Goal: Task Accomplishment & Management: Use online tool/utility

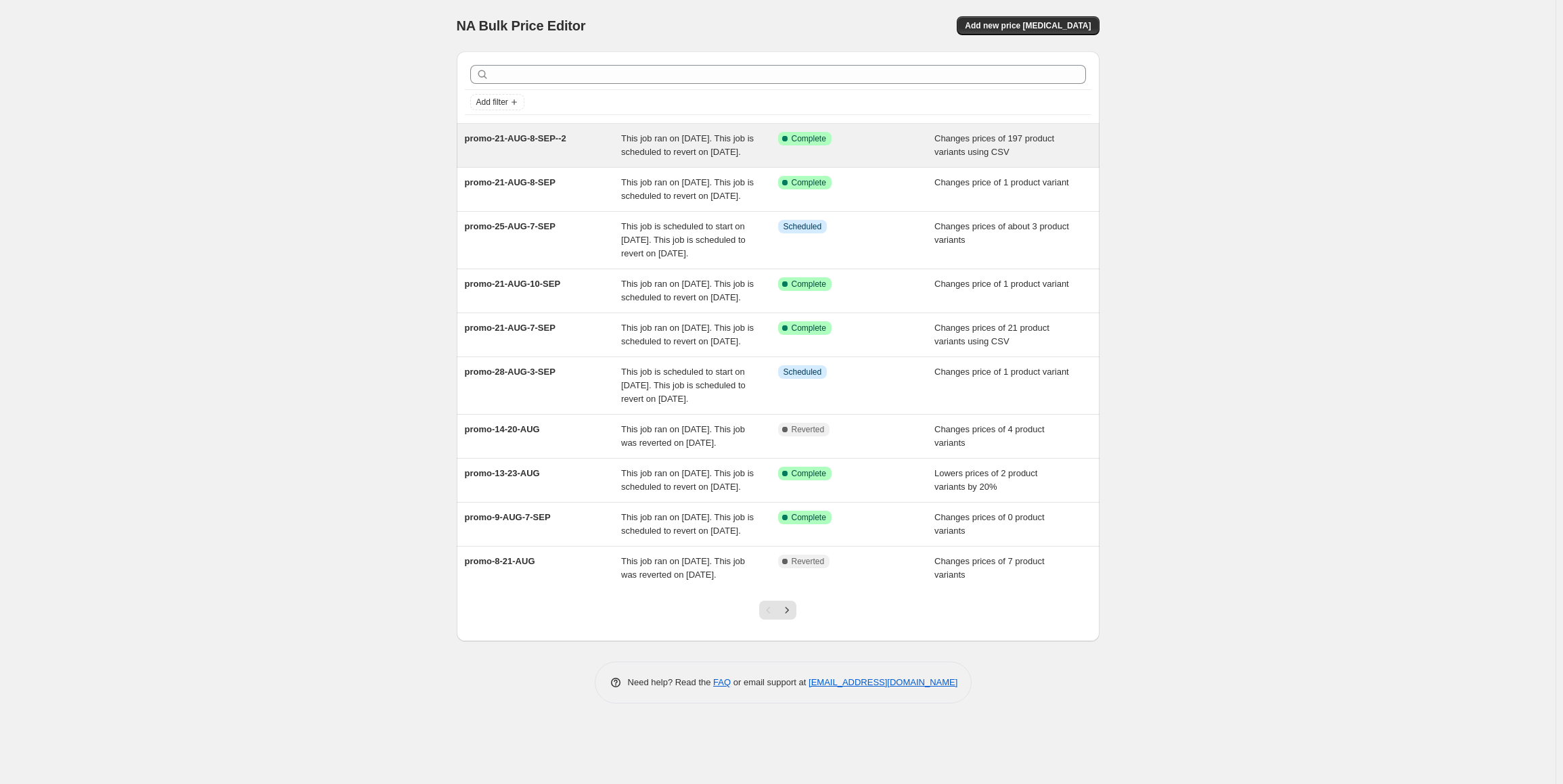
click at [550, 137] on span "promo-21-AUG-8-SEP--2" at bounding box center [515, 138] width 101 height 10
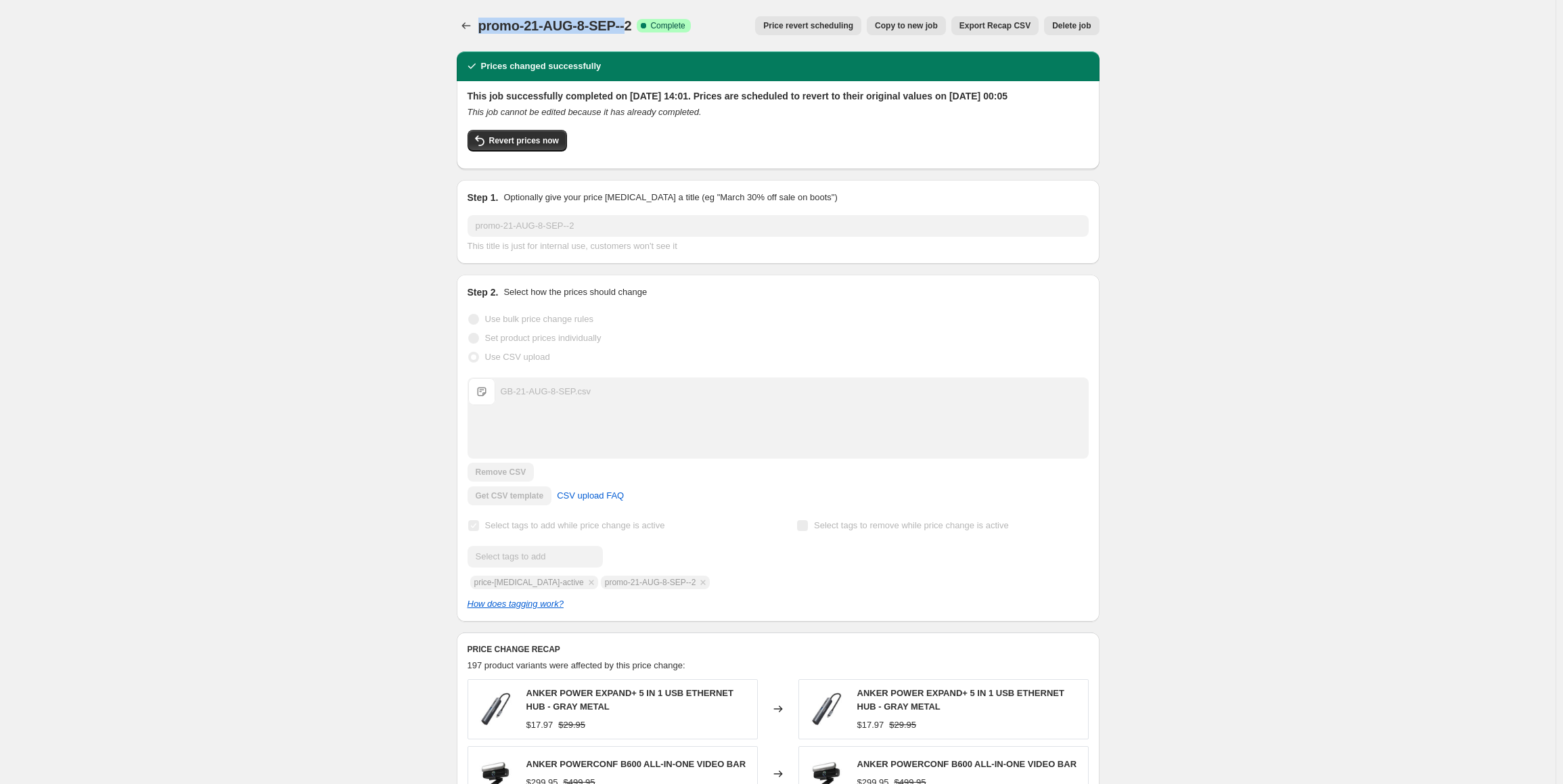
drag, startPoint x: 484, startPoint y: 30, endPoint x: 628, endPoint y: 28, distance: 144.0
click at [628, 28] on span "promo-21-AUG-8-SEP--2" at bounding box center [555, 25] width 153 height 14
copy span "promo-21-AUG-8-SEP--"
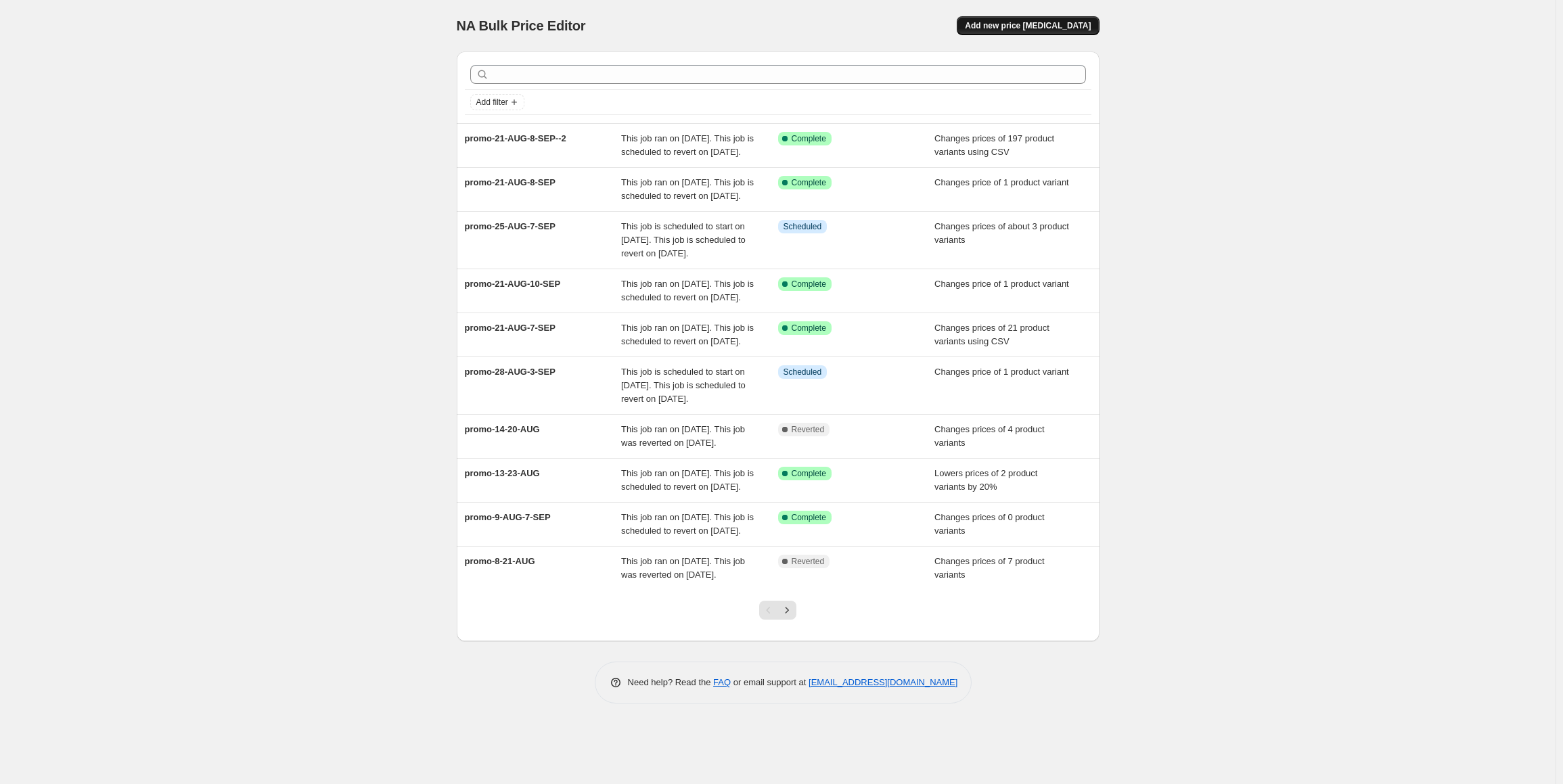
click at [1035, 32] on button "Add new price [MEDICAL_DATA]" at bounding box center [1027, 26] width 142 height 19
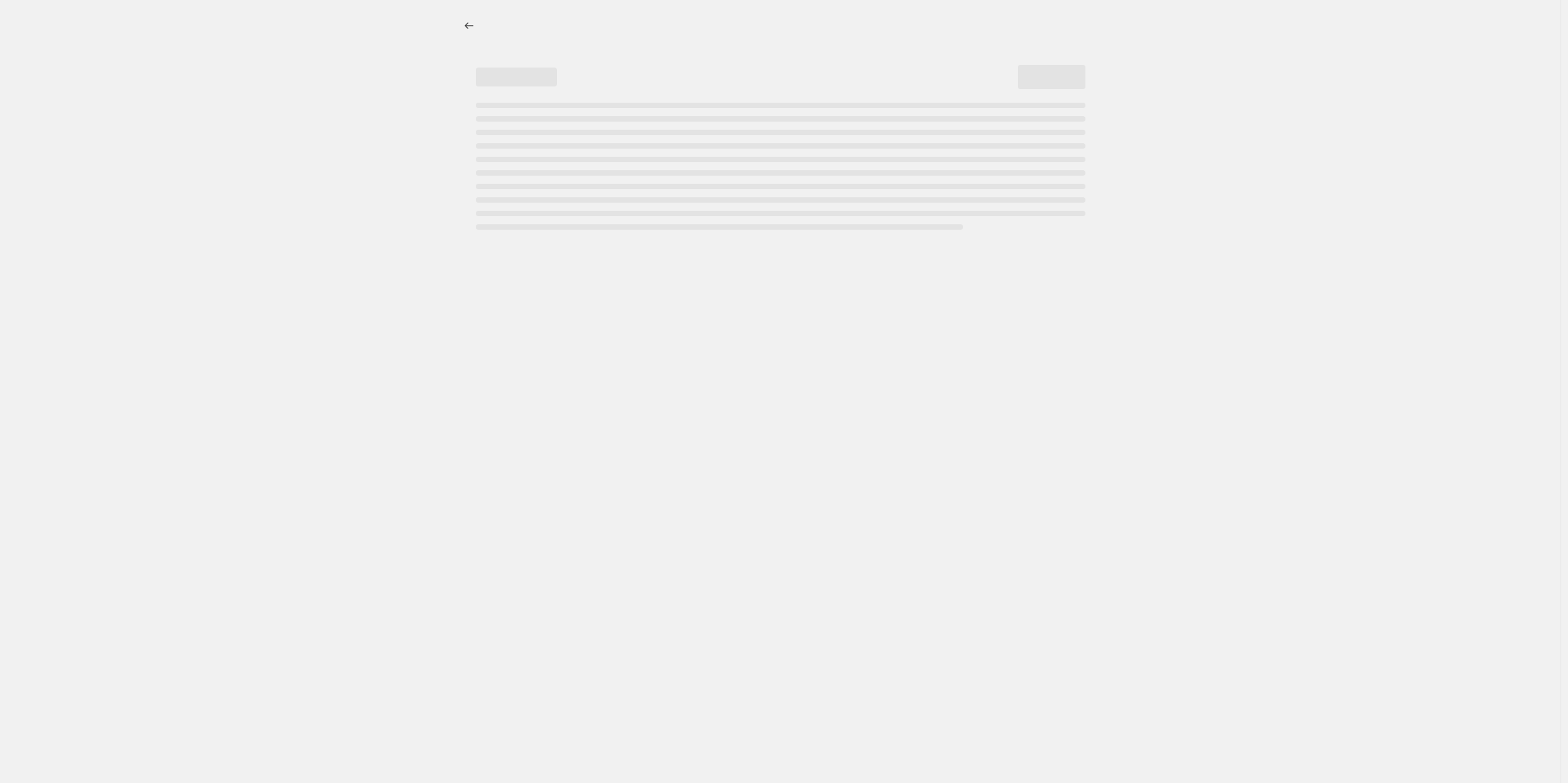
select select "percentage"
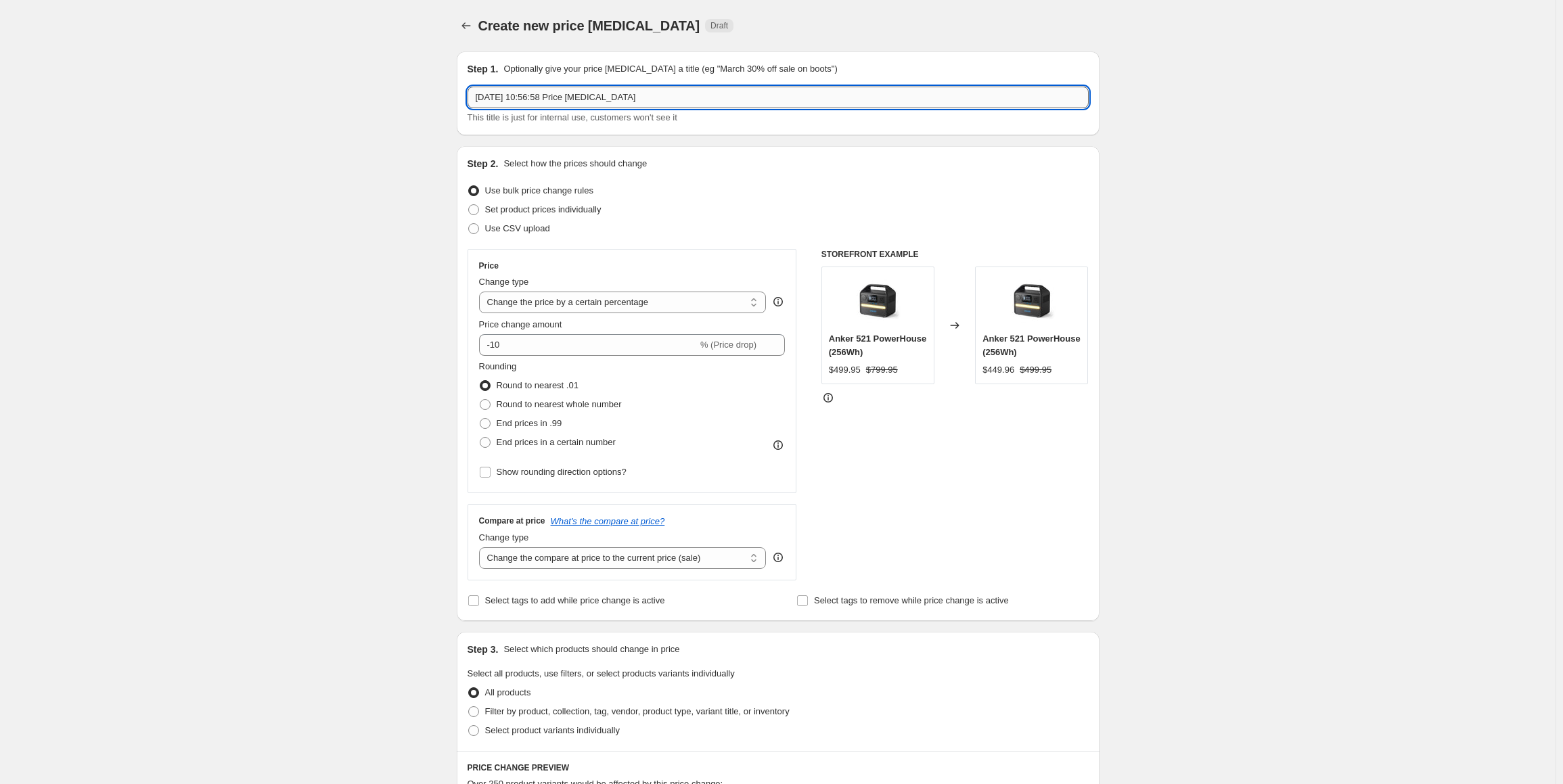
click at [878, 100] on input "[DATE] 10:56:58 Price [MEDICAL_DATA]" at bounding box center [777, 97] width 621 height 21
paste input "promo-21-AUG-8-SEP--"
type input "promo-21-AUG-8-SEP--3"
click at [556, 209] on span "Set product prices individually" at bounding box center [543, 210] width 117 height 10
click at [469, 205] on input "Set product prices individually" at bounding box center [468, 205] width 1 height 1
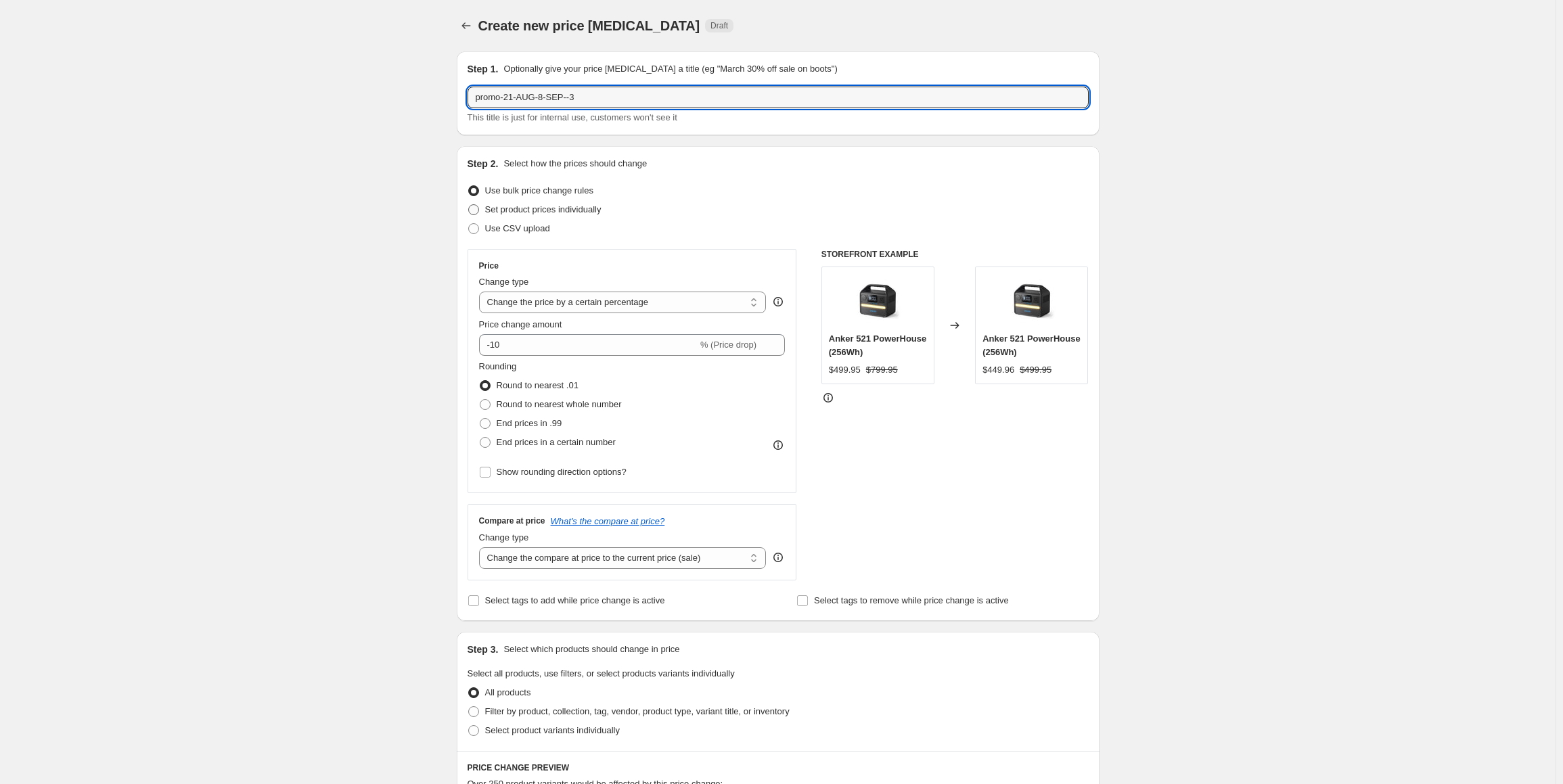
radio input "true"
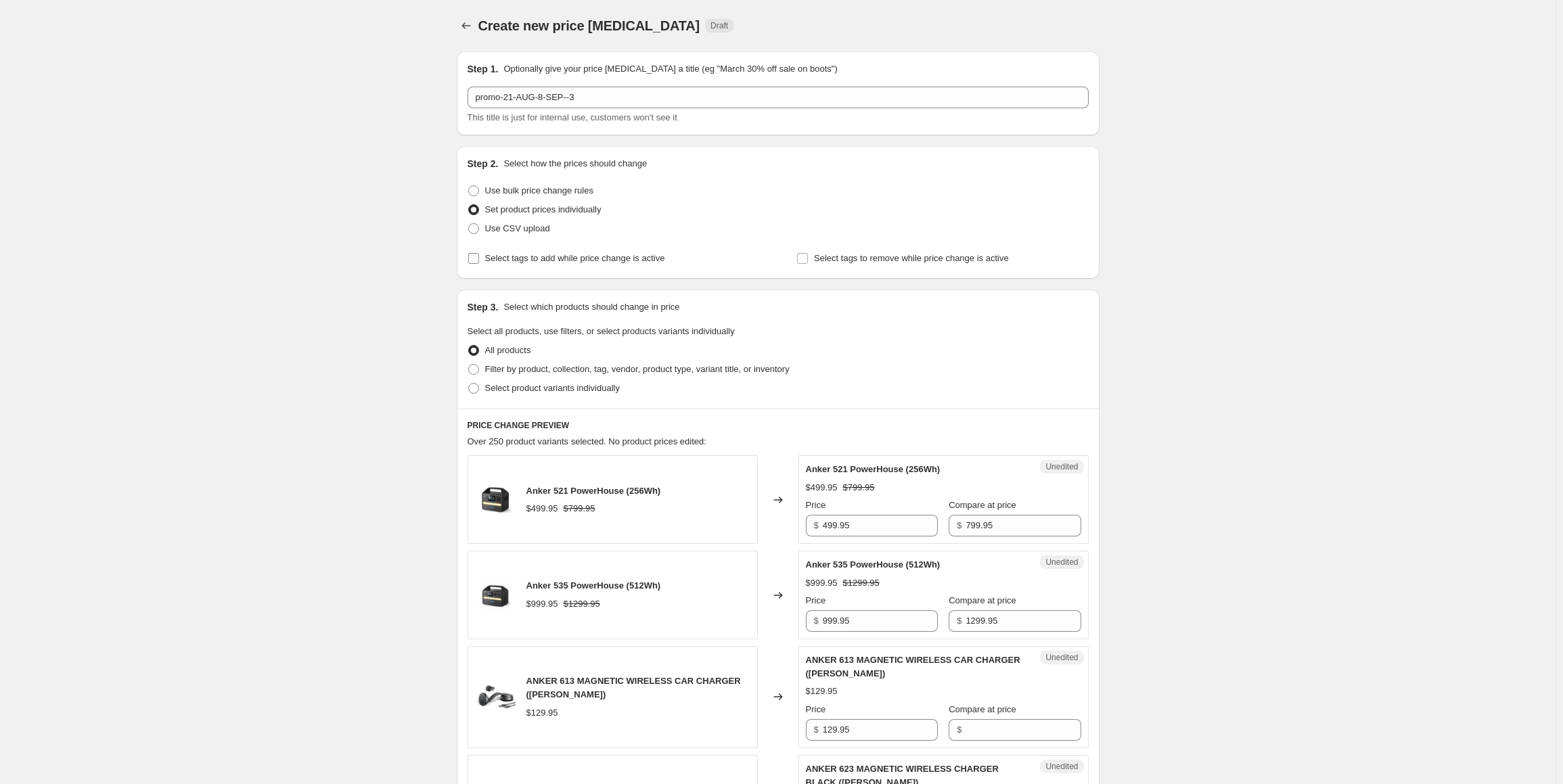
click at [549, 262] on span "Select tags to add while price change is active" at bounding box center [574, 258] width 180 height 10
click at [479, 262] on input "Select tags to add while price change is active" at bounding box center [473, 258] width 11 height 11
checkbox input "true"
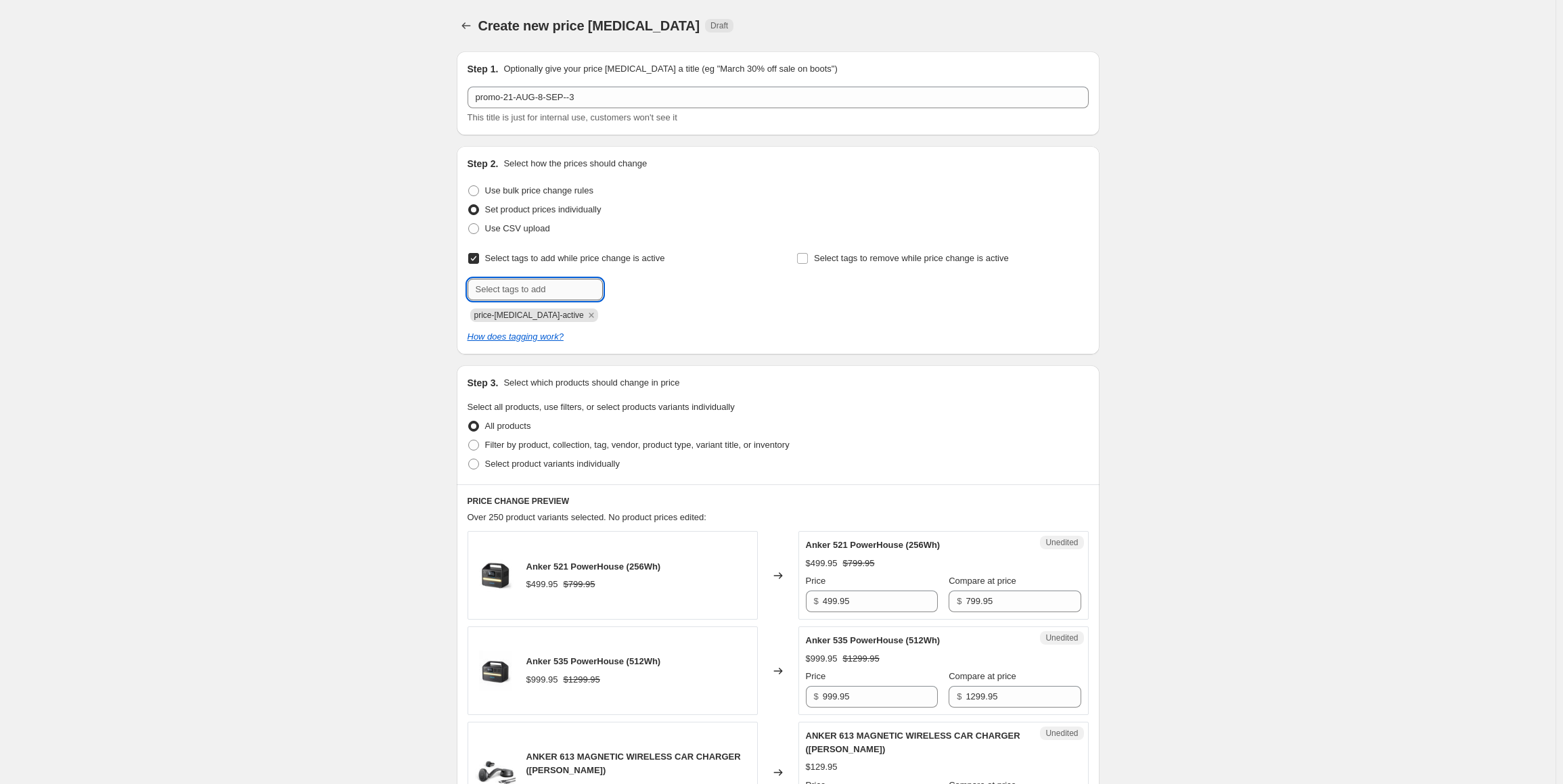
click at [541, 286] on input "text" at bounding box center [534, 289] width 136 height 21
paste input "promo-21-AUG-8-SEP--3"
type input "promo-21-AUG-8-SEP--3"
click at [647, 291] on span "promo-21-AUG..." at bounding box center [663, 288] width 64 height 9
click at [566, 464] on span "Select product variants individually" at bounding box center [552, 464] width 135 height 10
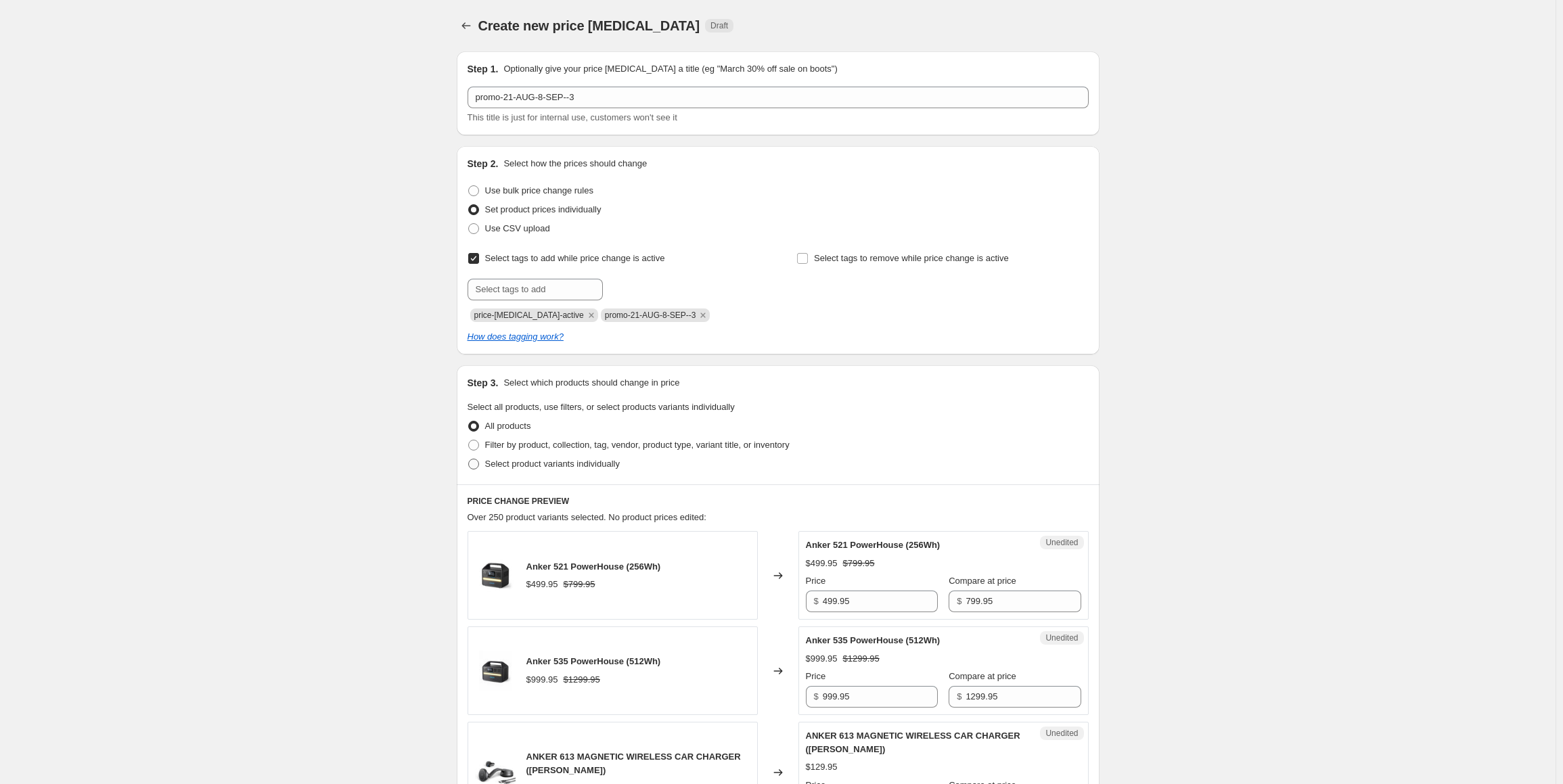
click at [469, 459] on input "Select product variants individually" at bounding box center [468, 458] width 1 height 1
radio input "true"
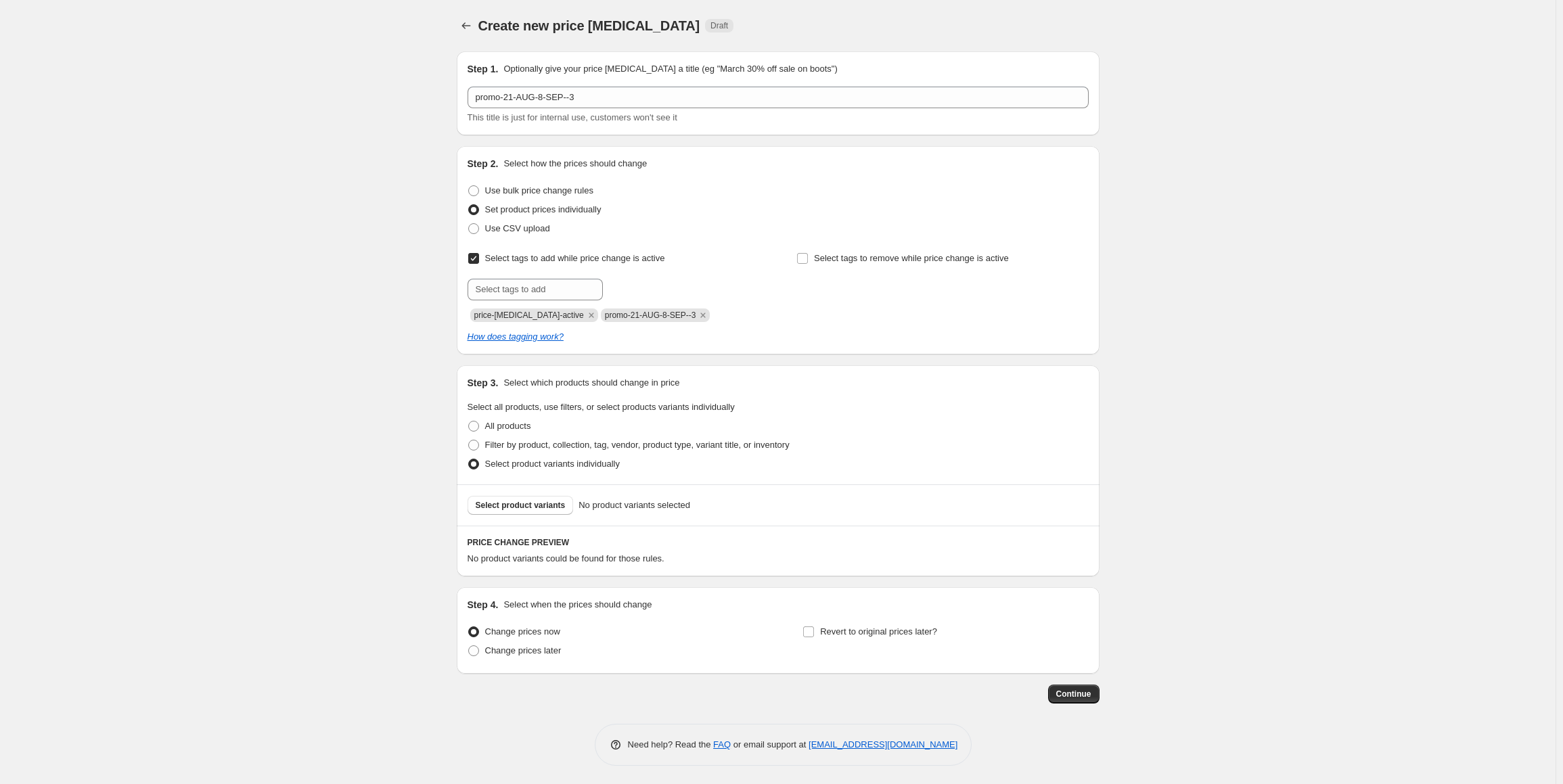
click at [552, 515] on div "Select product variants No product variants selected" at bounding box center [778, 504] width 643 height 41
click at [556, 510] on span "Select product variants" at bounding box center [521, 505] width 90 height 11
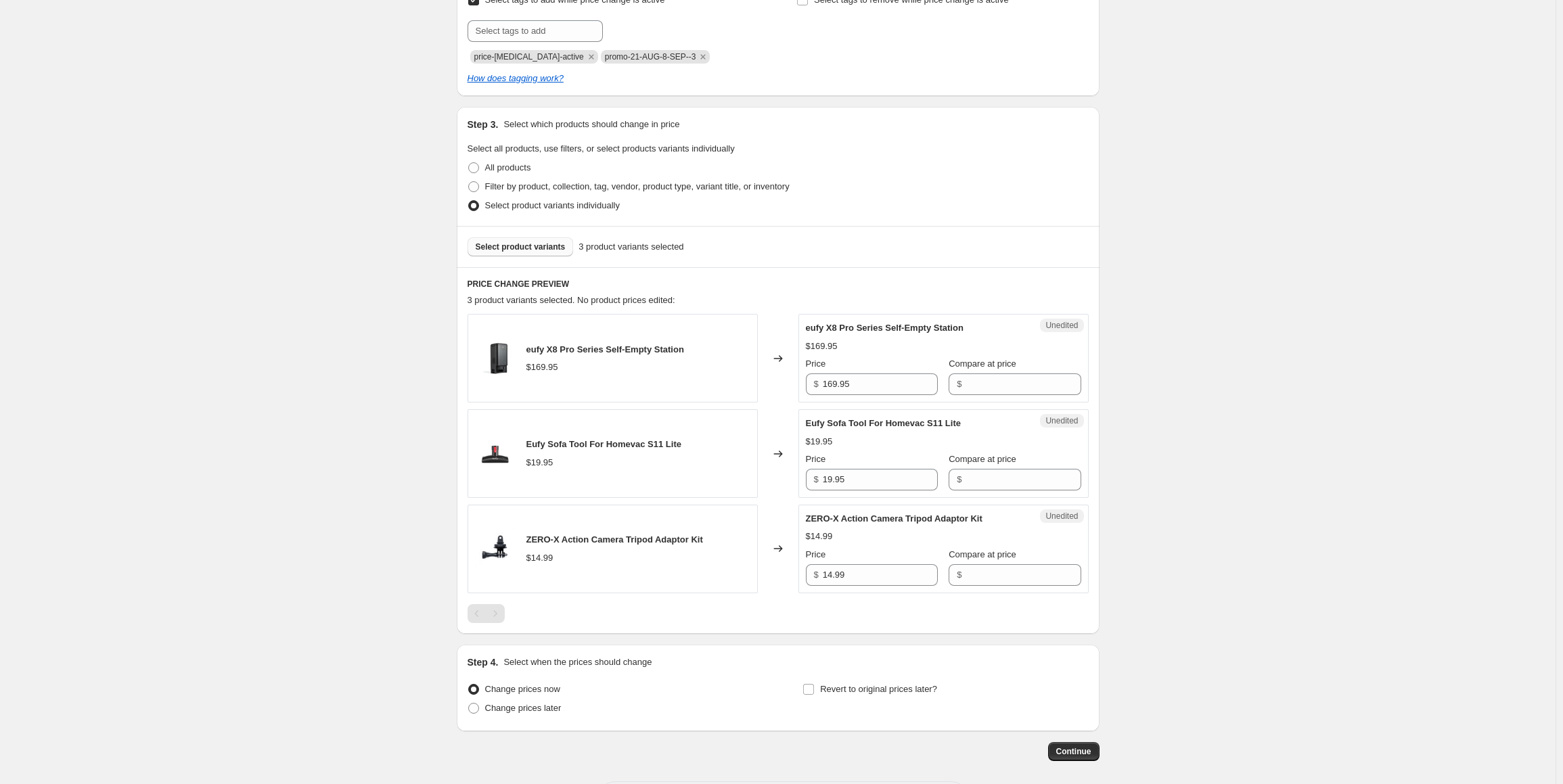
scroll to position [271, 0]
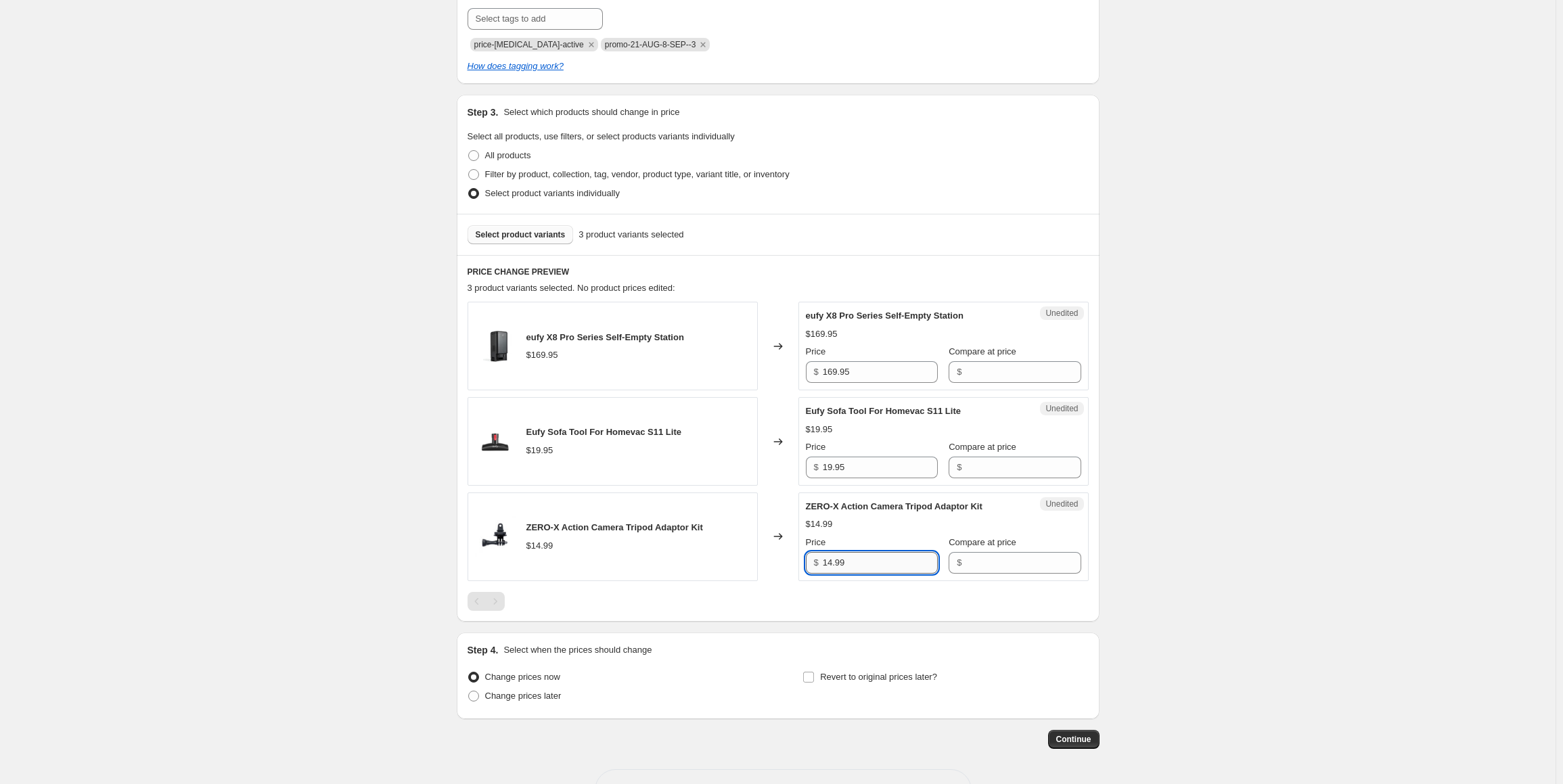
click at [870, 561] on input "14.99" at bounding box center [880, 562] width 115 height 21
click at [992, 559] on input "Compare at price" at bounding box center [1023, 562] width 115 height 21
paste input "14.99"
type input "14.99"
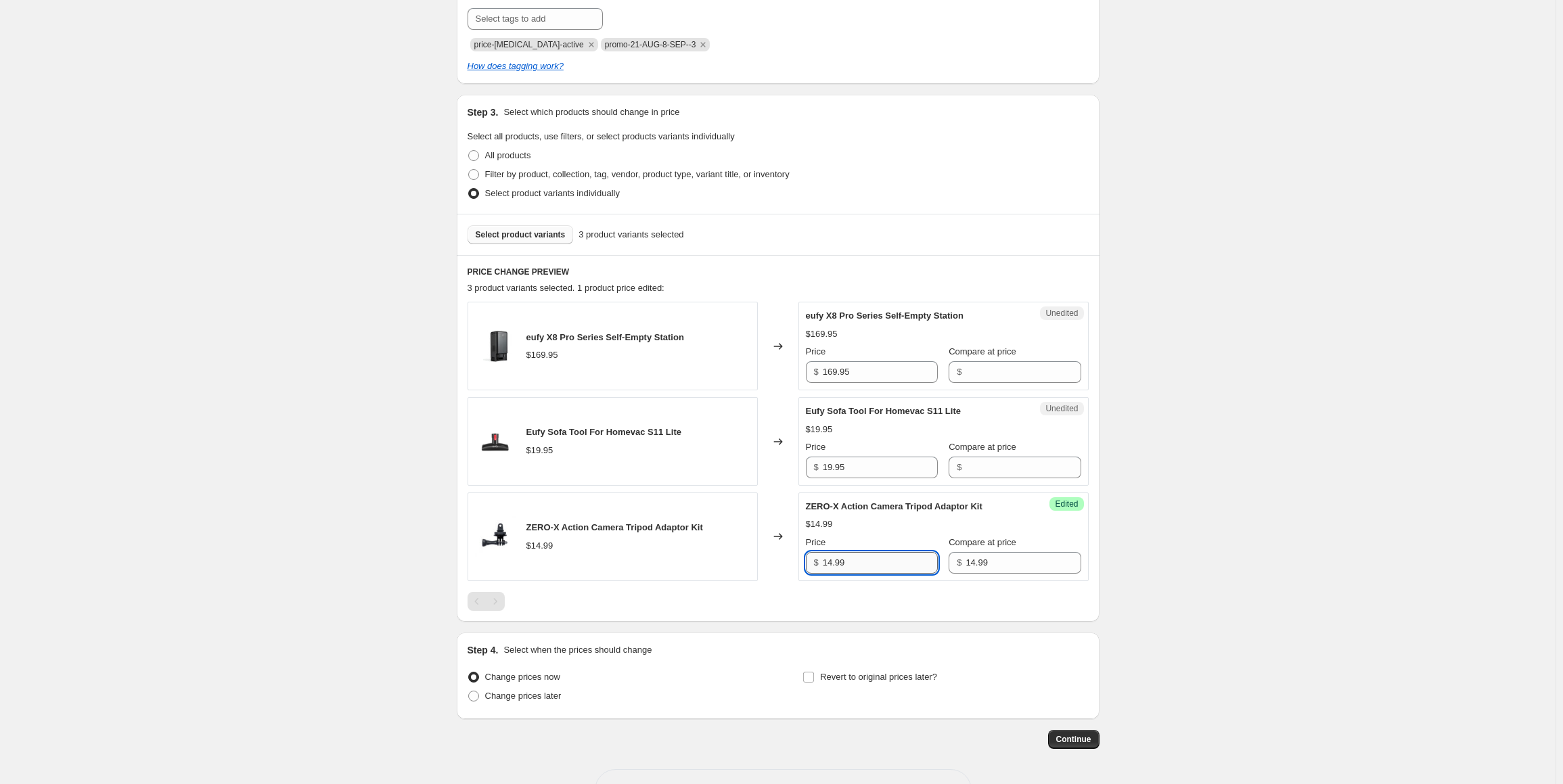
click at [870, 561] on input "14.99" at bounding box center [880, 562] width 115 height 21
type input "9.74"
click at [878, 366] on input "169.95" at bounding box center [880, 372] width 115 height 21
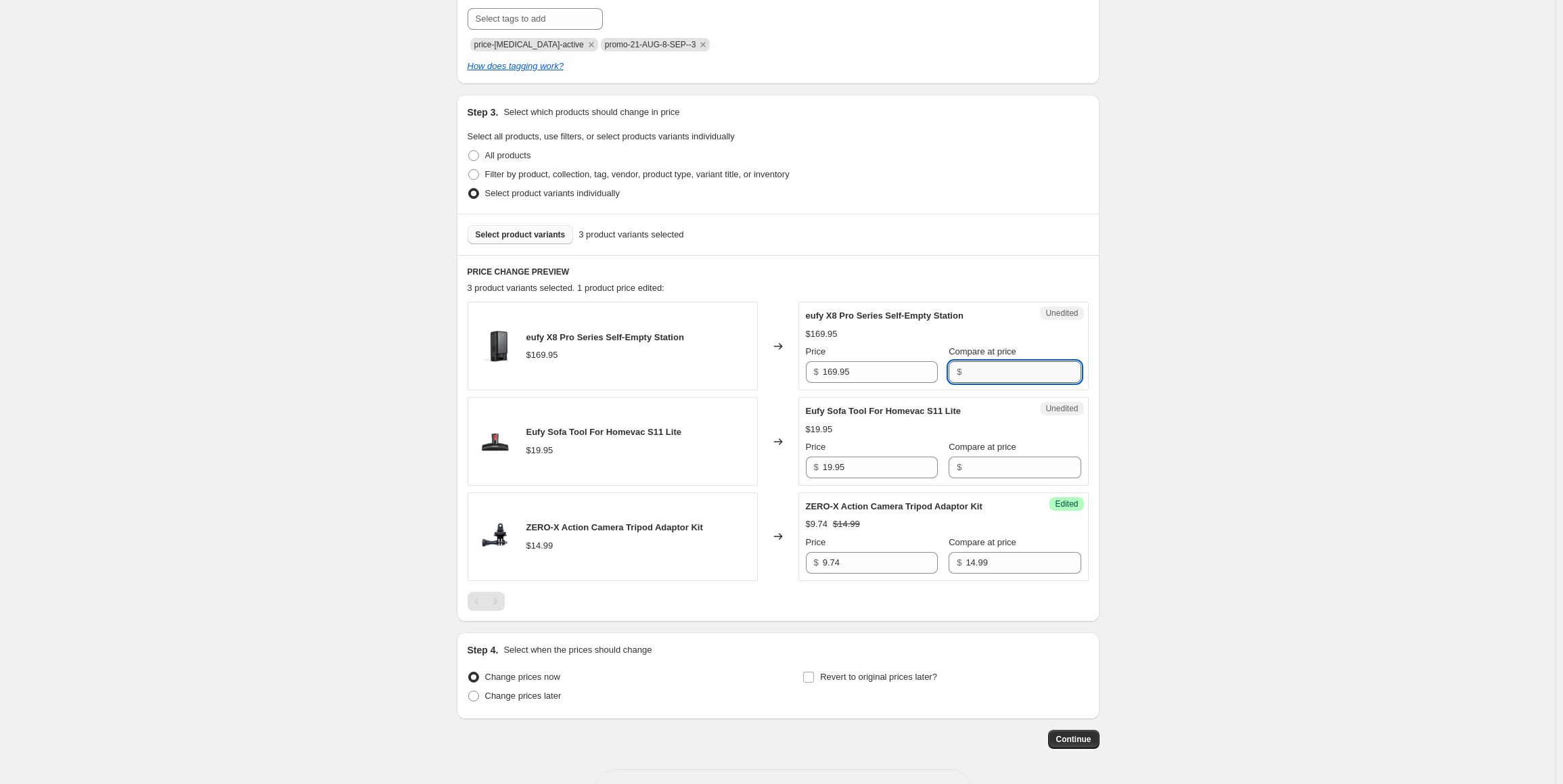
click at [966, 369] on input "Compare at price" at bounding box center [1023, 372] width 115 height 21
paste input "169.95"
type input "169.95"
click at [897, 374] on input "169.95" at bounding box center [880, 372] width 115 height 21
click at [870, 369] on input "169.95" at bounding box center [880, 372] width 115 height 21
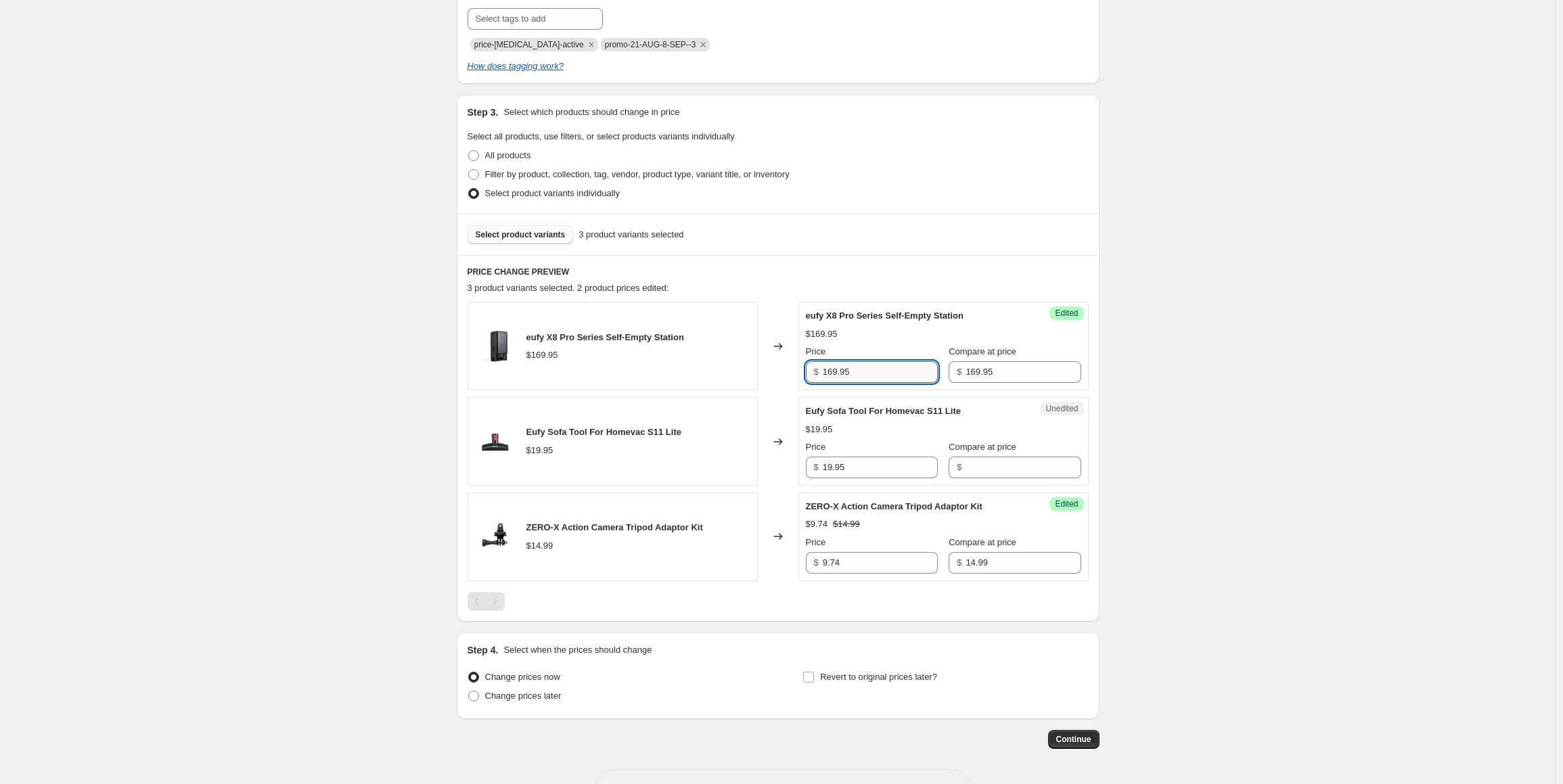
drag, startPoint x: 870, startPoint y: 369, endPoint x: 829, endPoint y: 369, distance: 41.0
click at [829, 369] on input "169.95" at bounding box center [880, 372] width 115 height 21
type input "110.47"
click at [293, 343] on div "Create new price [MEDICAL_DATA]. This page is ready Create new price [MEDICAL_D…" at bounding box center [777, 280] width 1555 height 1102
click at [876, 470] on input "19.95" at bounding box center [880, 467] width 115 height 21
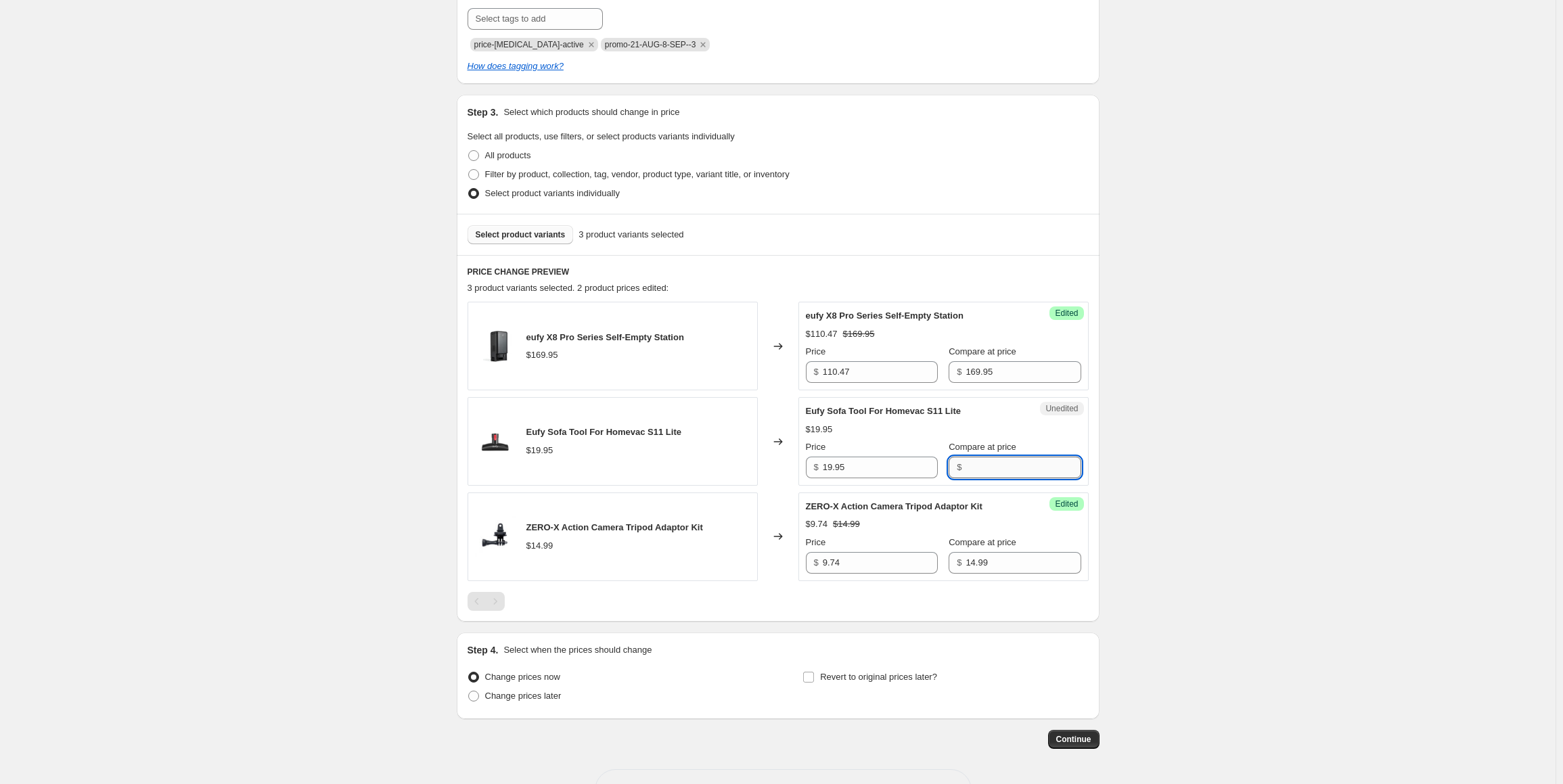
click at [967, 464] on input "Compare at price" at bounding box center [1023, 467] width 115 height 21
paste input "19.95"
type input "19.95"
drag, startPoint x: 846, startPoint y: 466, endPoint x: 828, endPoint y: 466, distance: 18.0
click at [828, 466] on input "19.95" at bounding box center [880, 467] width 115 height 21
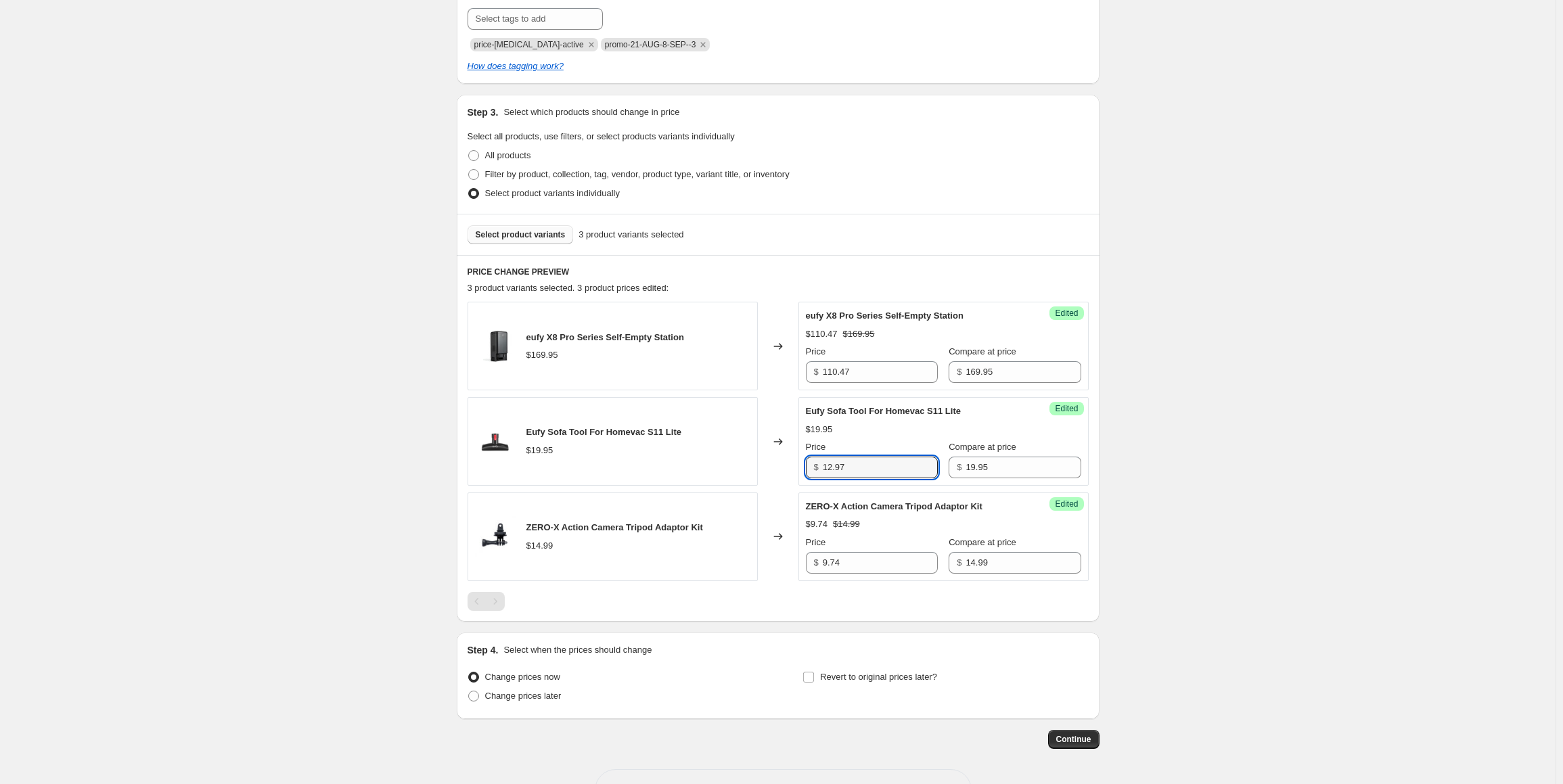
type input "12.97"
click at [1208, 436] on div "Create new price [MEDICAL_DATA]. This page is ready Create new price [MEDICAL_D…" at bounding box center [777, 280] width 1555 height 1102
click at [510, 694] on span "Change prices later" at bounding box center [523, 695] width 77 height 10
click at [469, 691] on input "Change prices later" at bounding box center [468, 690] width 1 height 1
radio input "true"
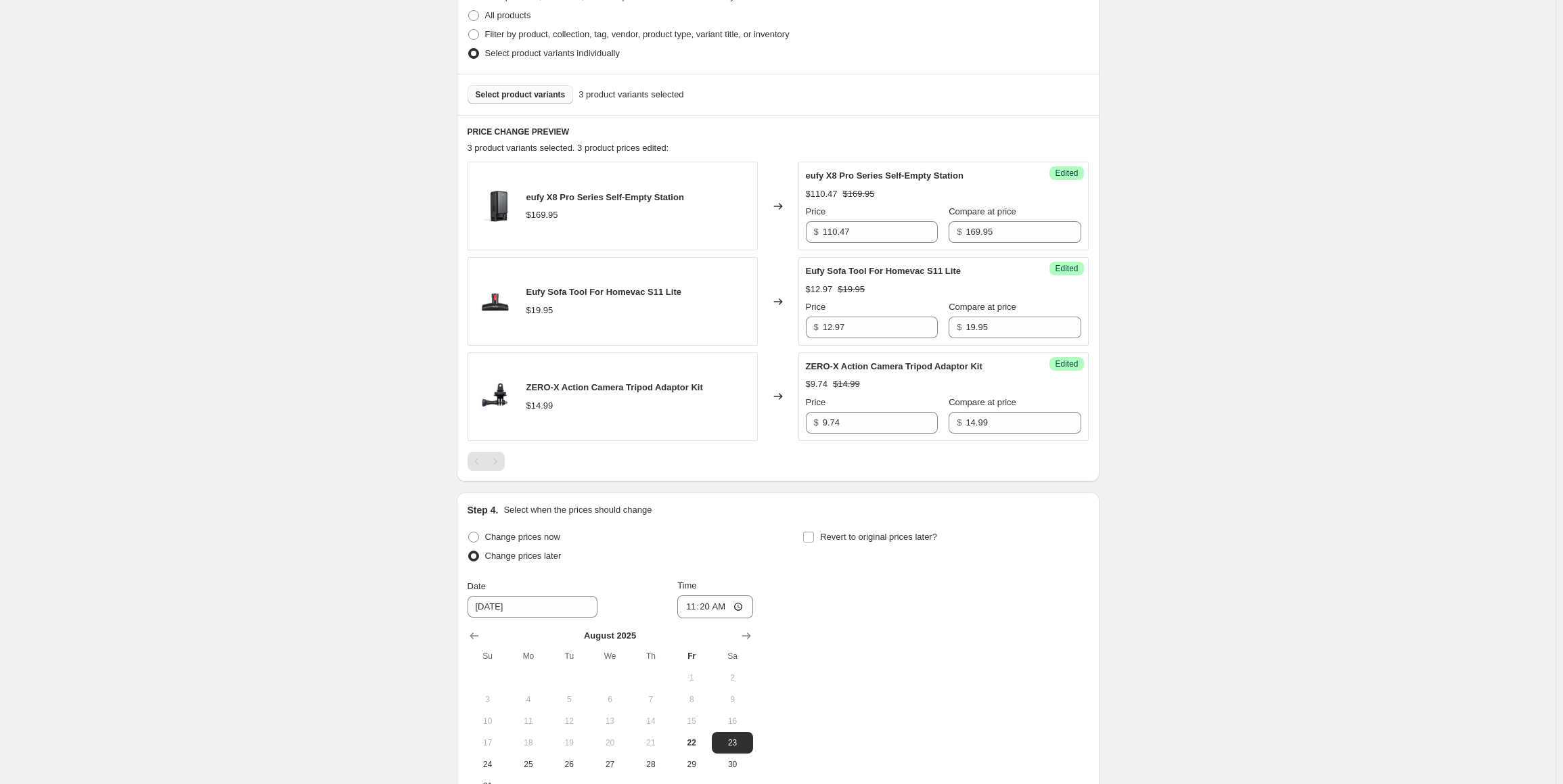
scroll to position [474, 0]
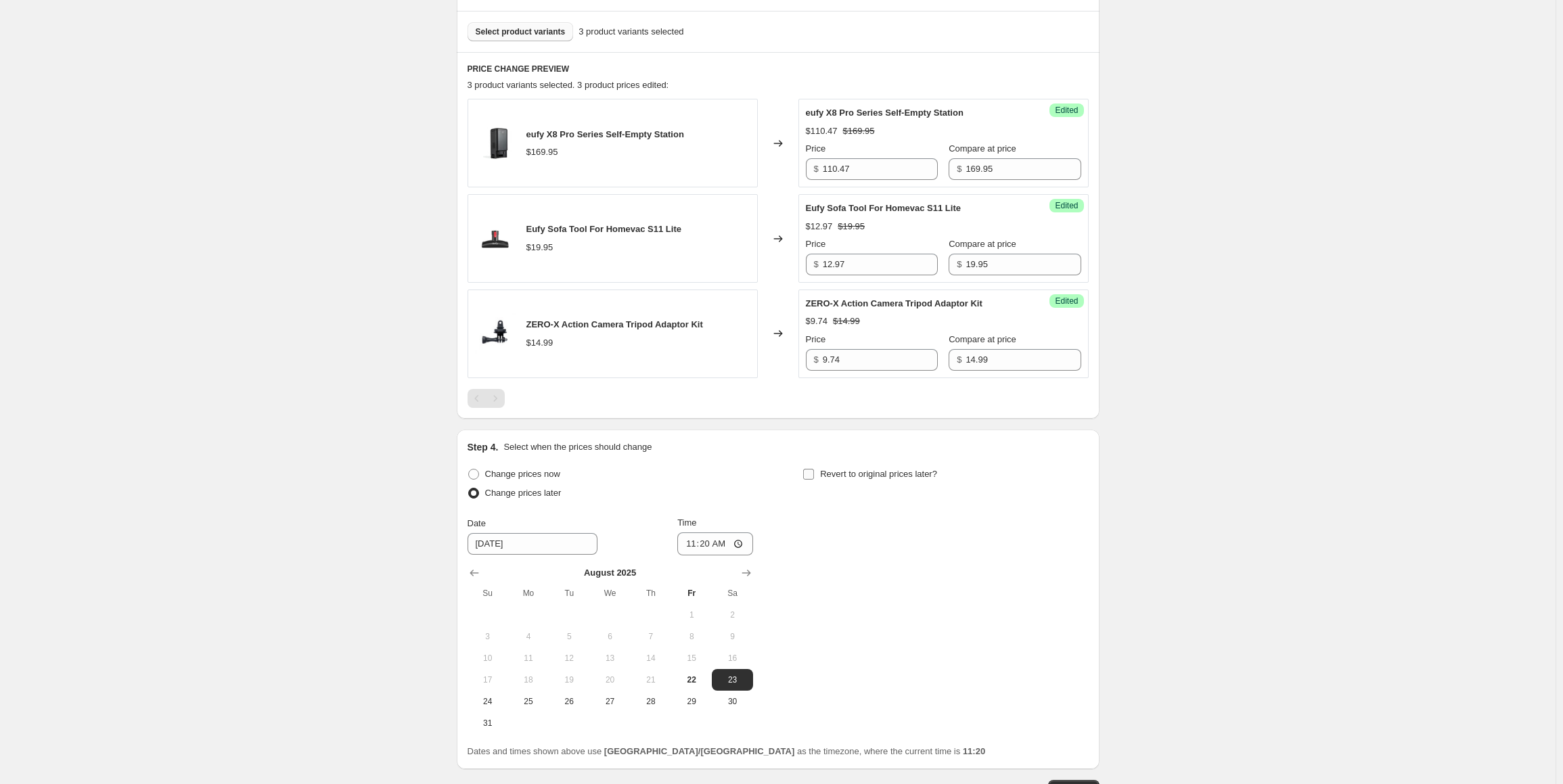
click at [861, 474] on span "Revert to original prices later?" at bounding box center [878, 474] width 117 height 10
click at [814, 474] on input "Revert to original prices later?" at bounding box center [808, 474] width 11 height 11
checkbox input "true"
click at [1083, 563] on button "Show next month, September 2025" at bounding box center [1081, 573] width 19 height 19
click at [899, 631] on span "9" at bounding box center [904, 637] width 30 height 11
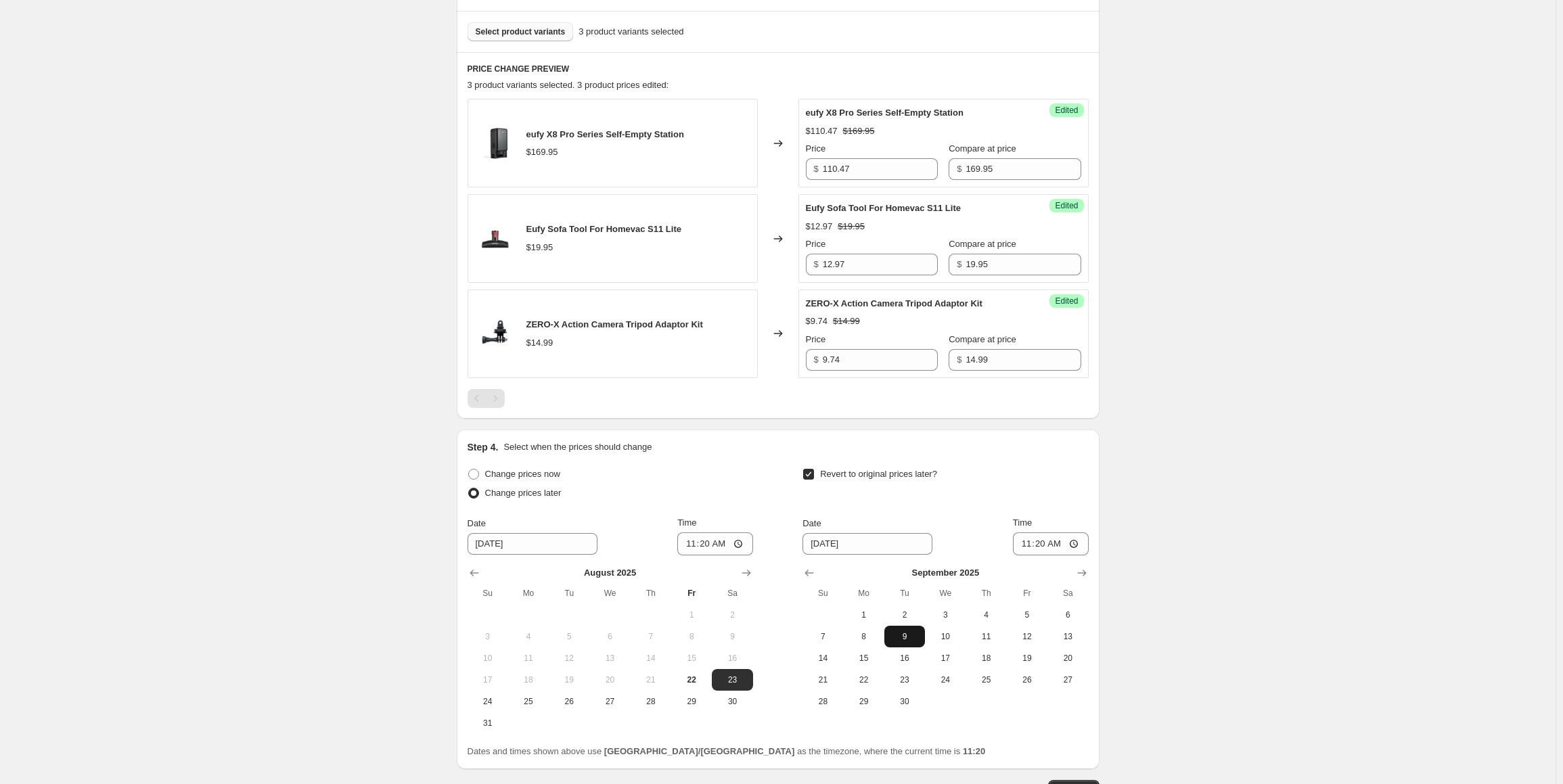
type input "[DATE]"
click at [1032, 540] on input "11:20" at bounding box center [1050, 544] width 76 height 23
type input "00:10"
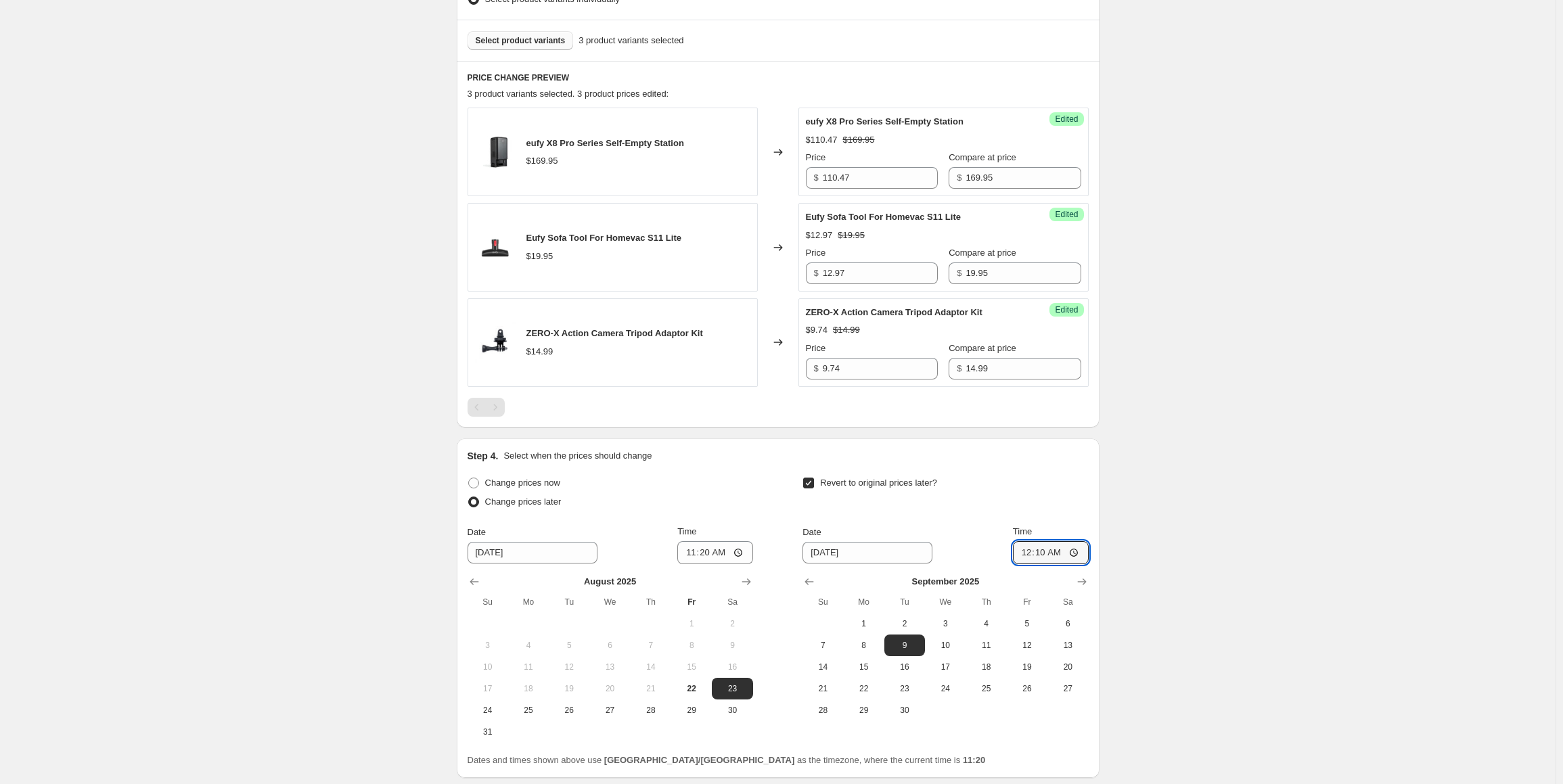
scroll to position [541, 0]
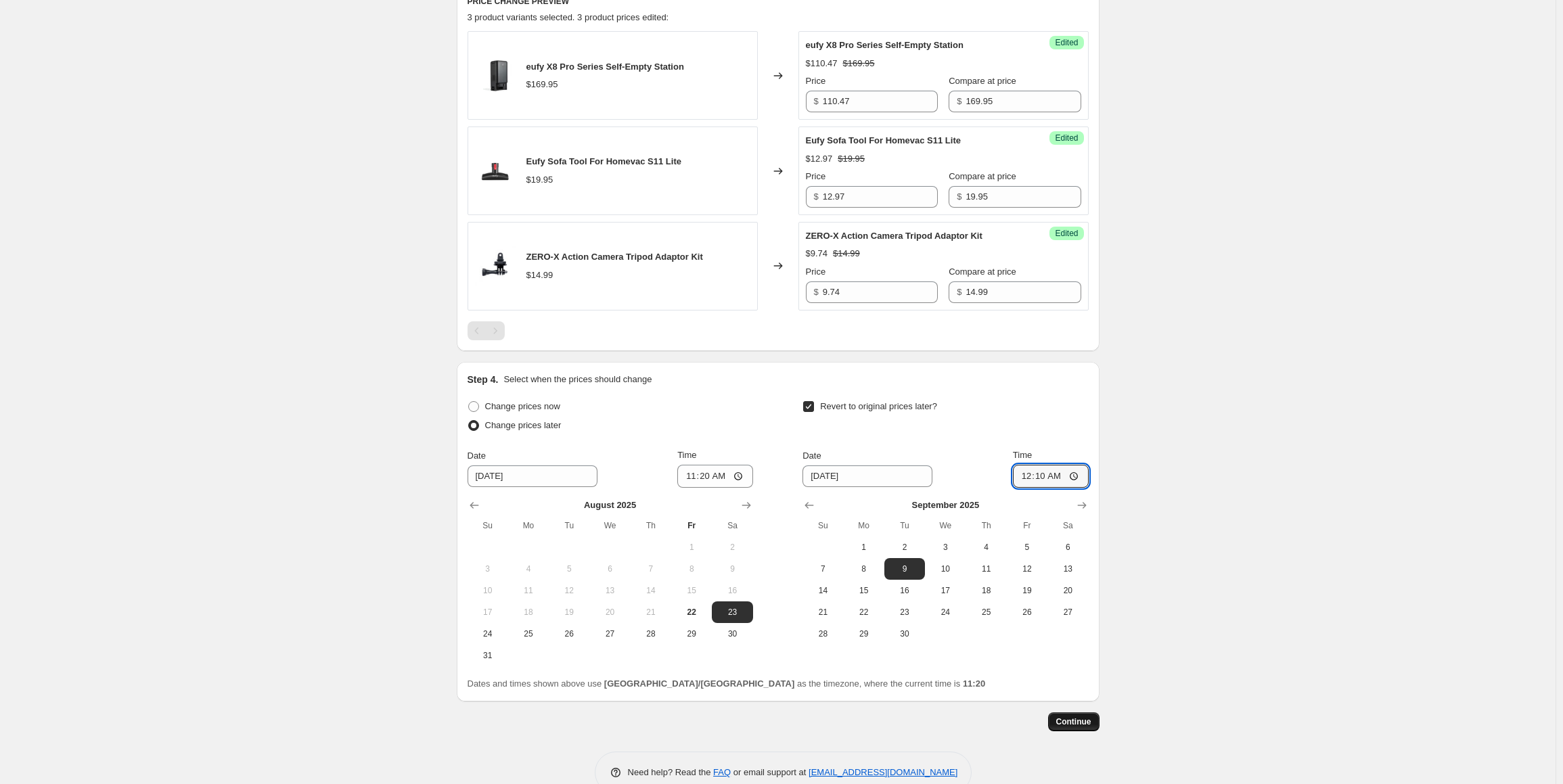
click at [1071, 717] on span "Continue" at bounding box center [1073, 722] width 35 height 11
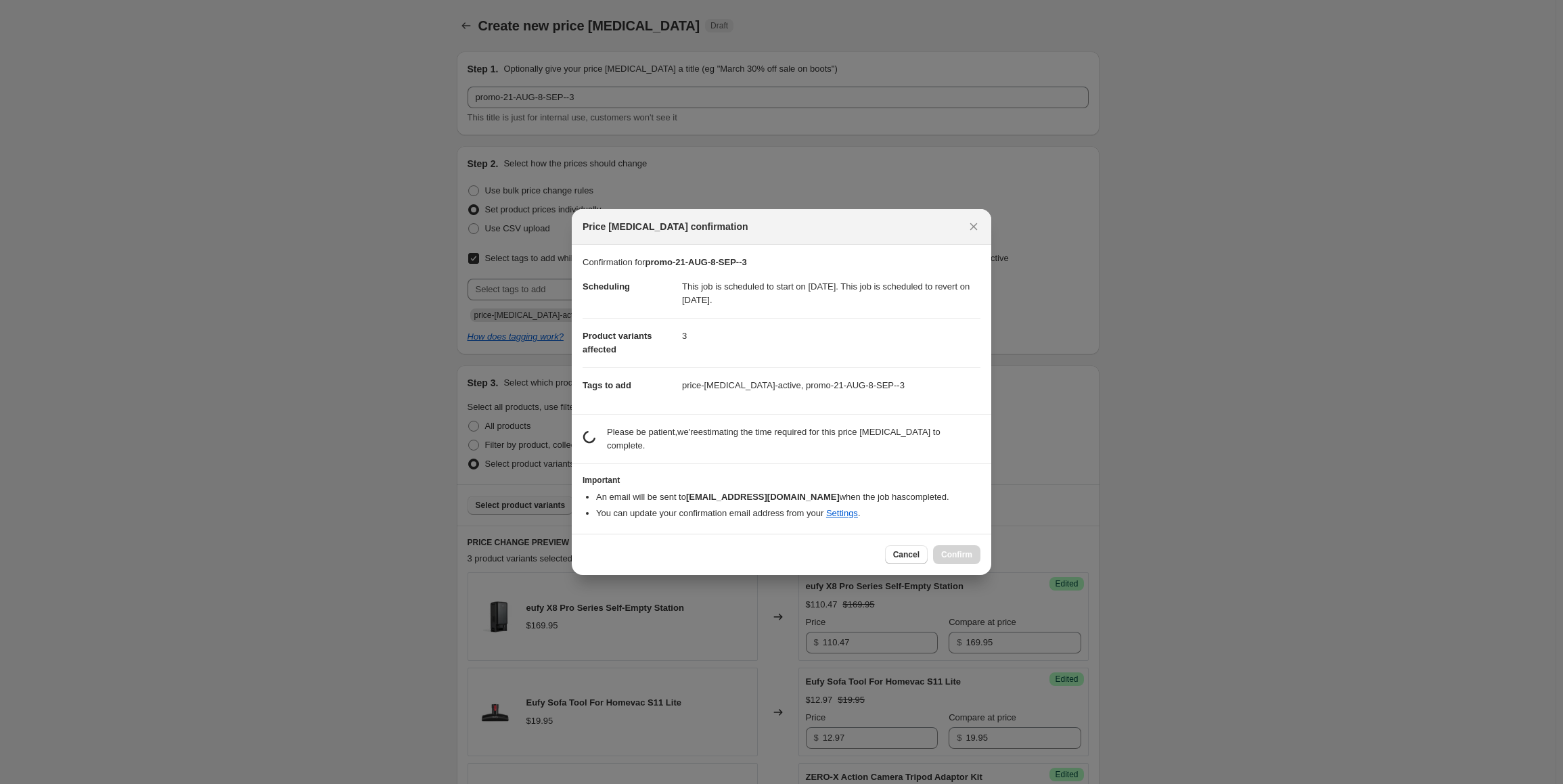
scroll to position [0, 0]
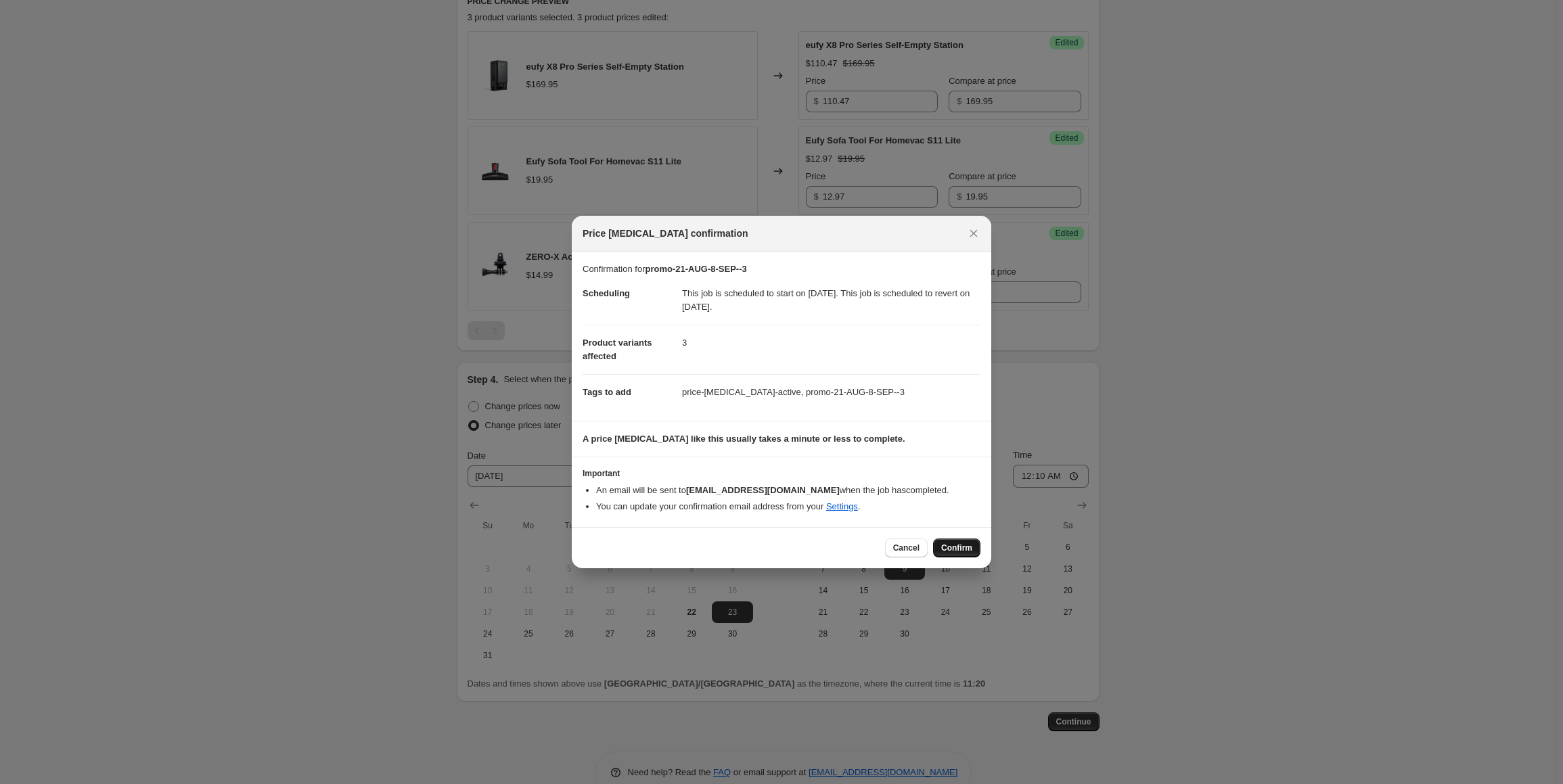
click at [970, 550] on span "Confirm" at bounding box center [956, 548] width 32 height 11
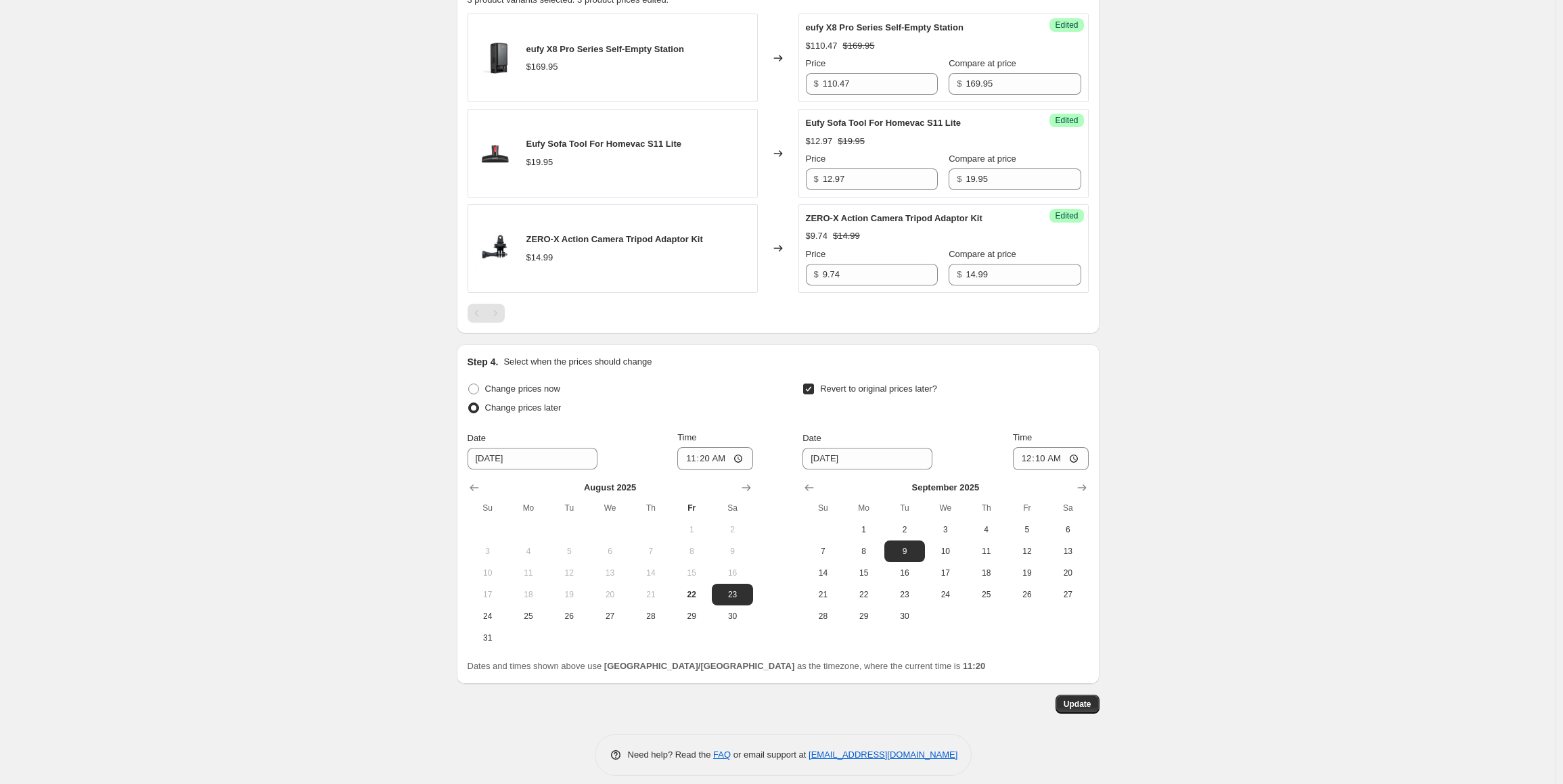
scroll to position [651, 0]
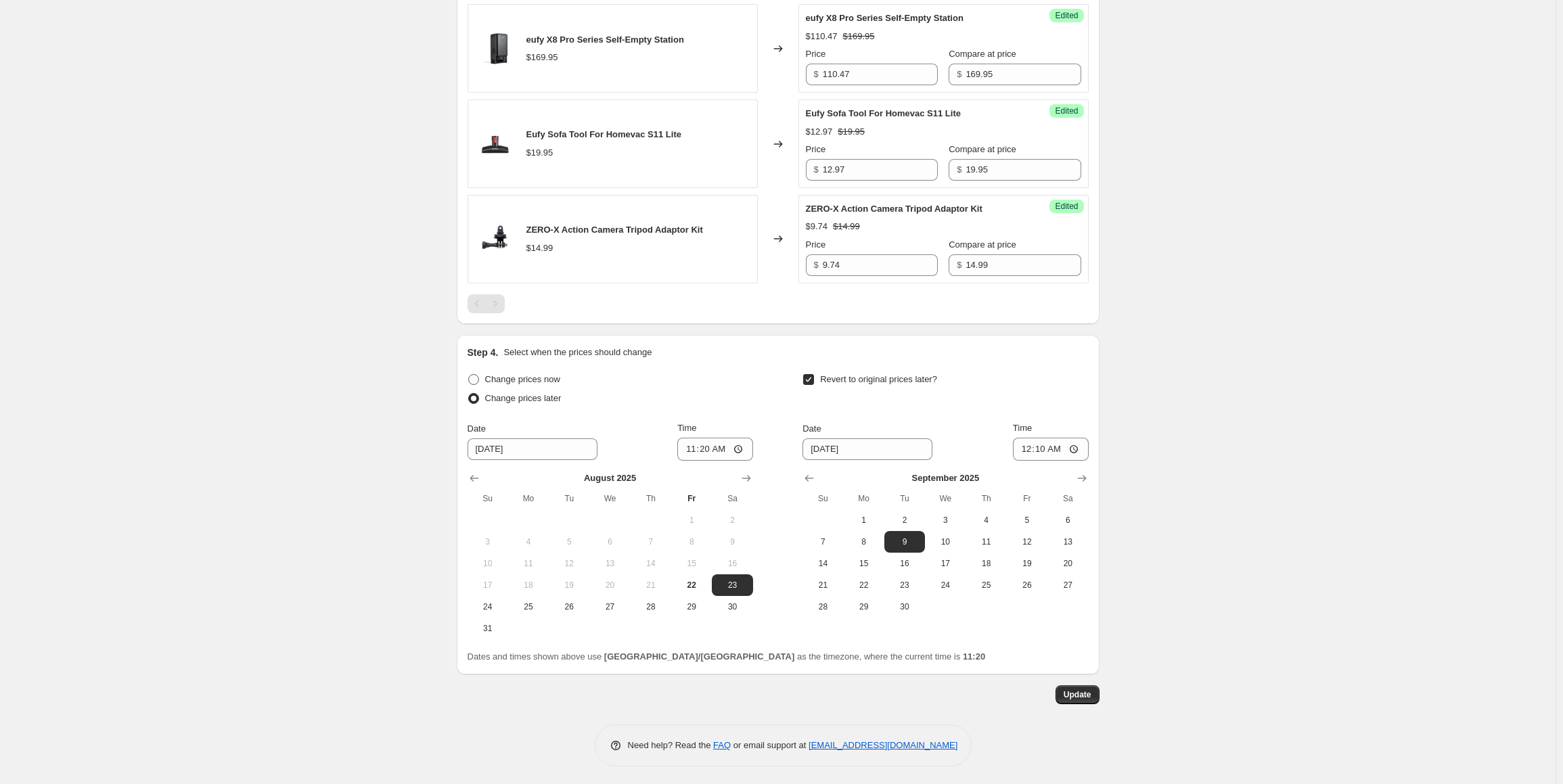
click at [534, 383] on span "Change prices now" at bounding box center [522, 379] width 75 height 10
click at [469, 375] on input "Change prices now" at bounding box center [468, 374] width 1 height 1
radio input "true"
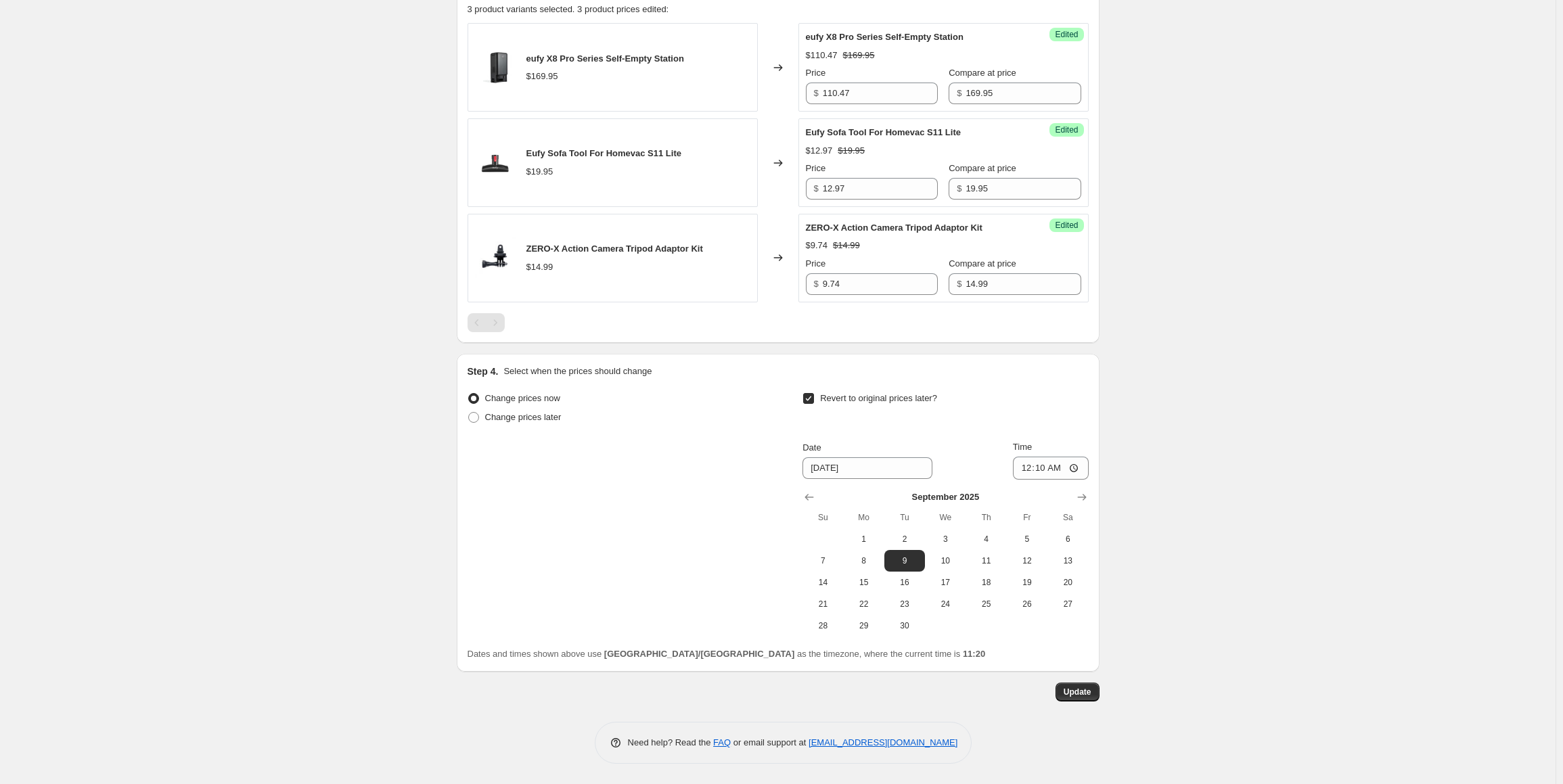
scroll to position [629, 0]
click at [1085, 695] on span "Update" at bounding box center [1077, 695] width 28 height 11
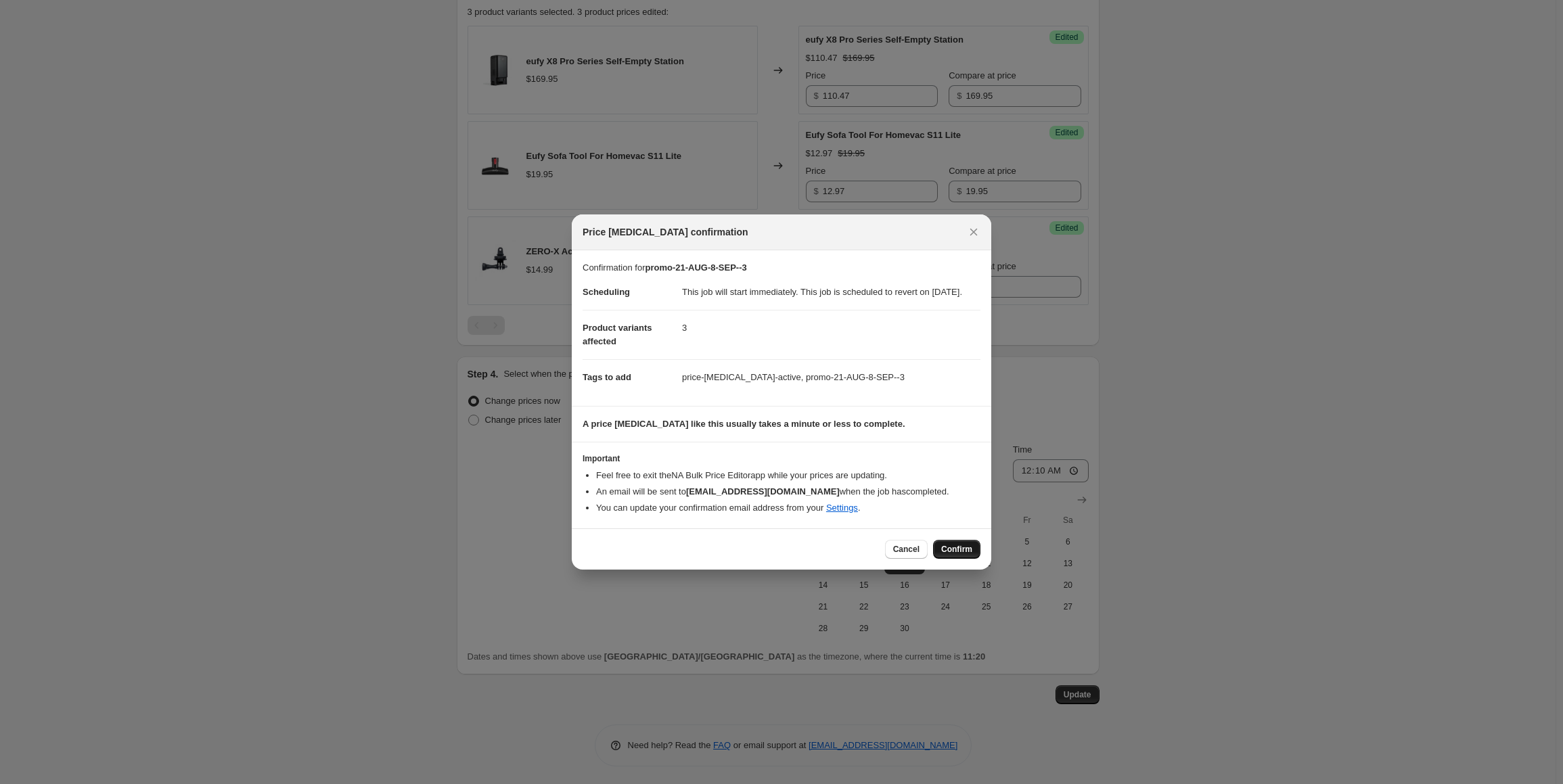
click at [967, 559] on button "Confirm" at bounding box center [957, 549] width 48 height 19
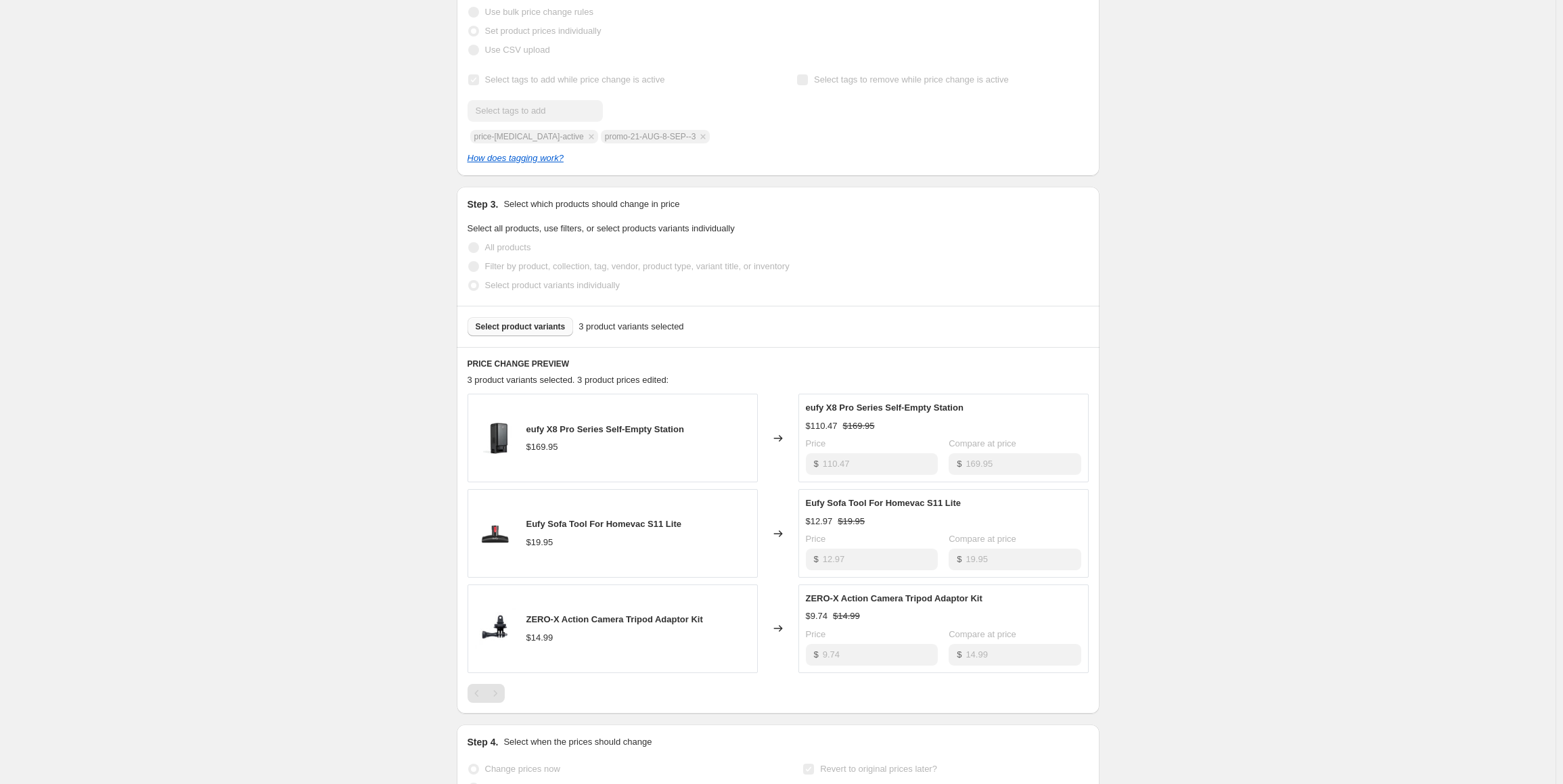
scroll to position [0, 0]
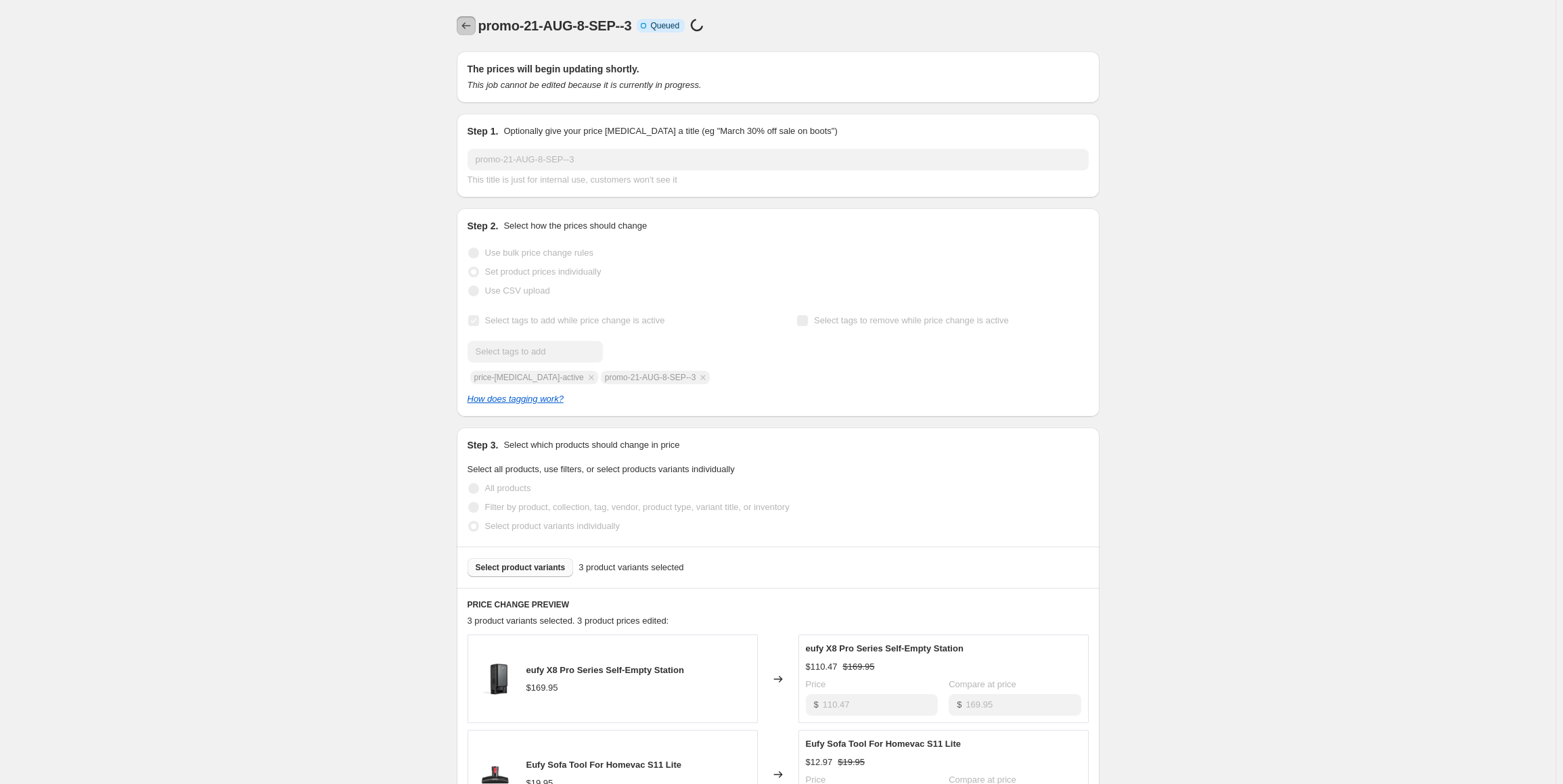
click at [471, 27] on icon "Price change jobs" at bounding box center [466, 26] width 14 height 14
